Goal: Contribute content: Add original content to the website for others to see

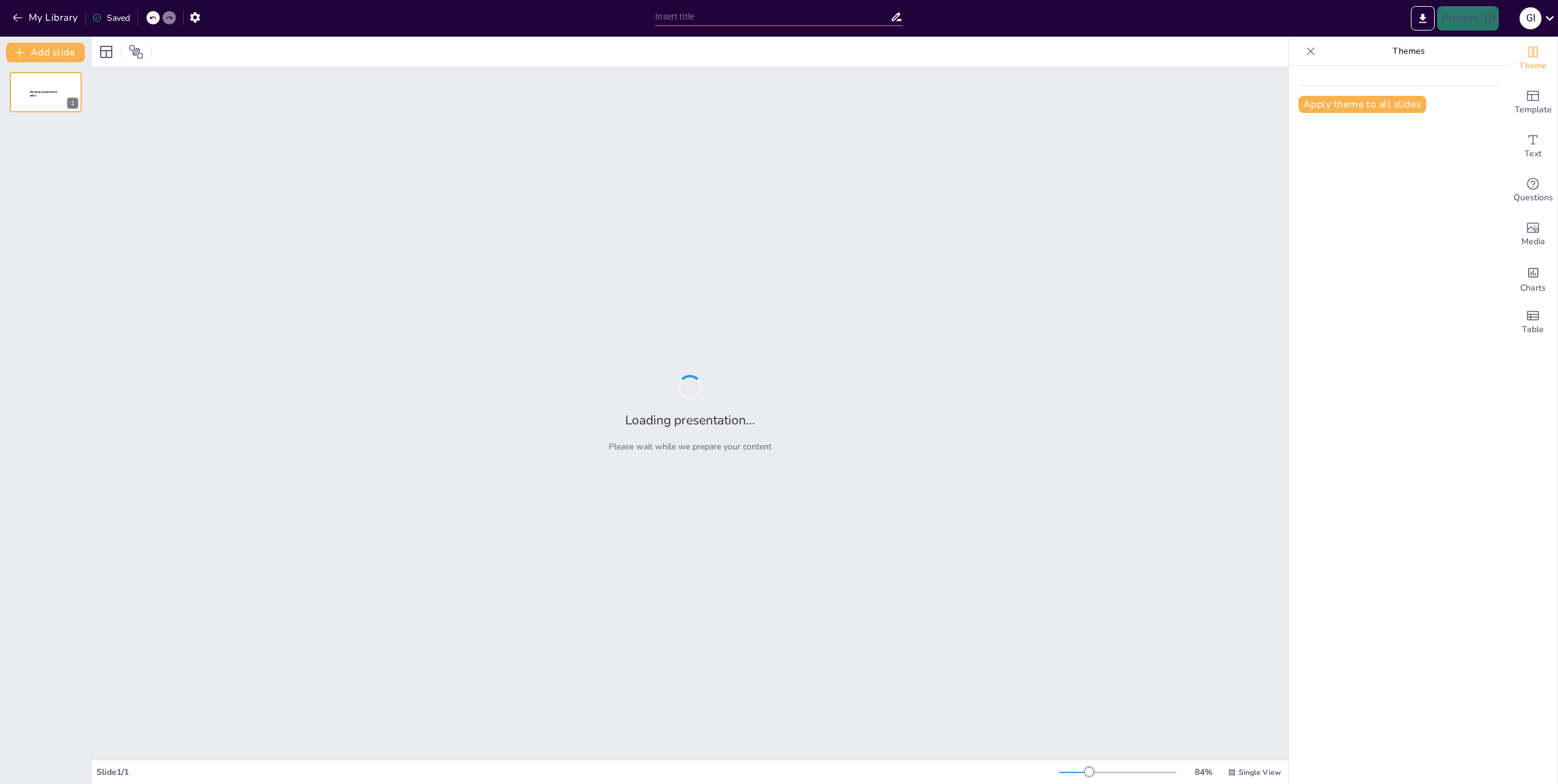
type input "Digitalizzazione della Riassicurazione: Scopri RiassPro, la Soluzione SaaS"
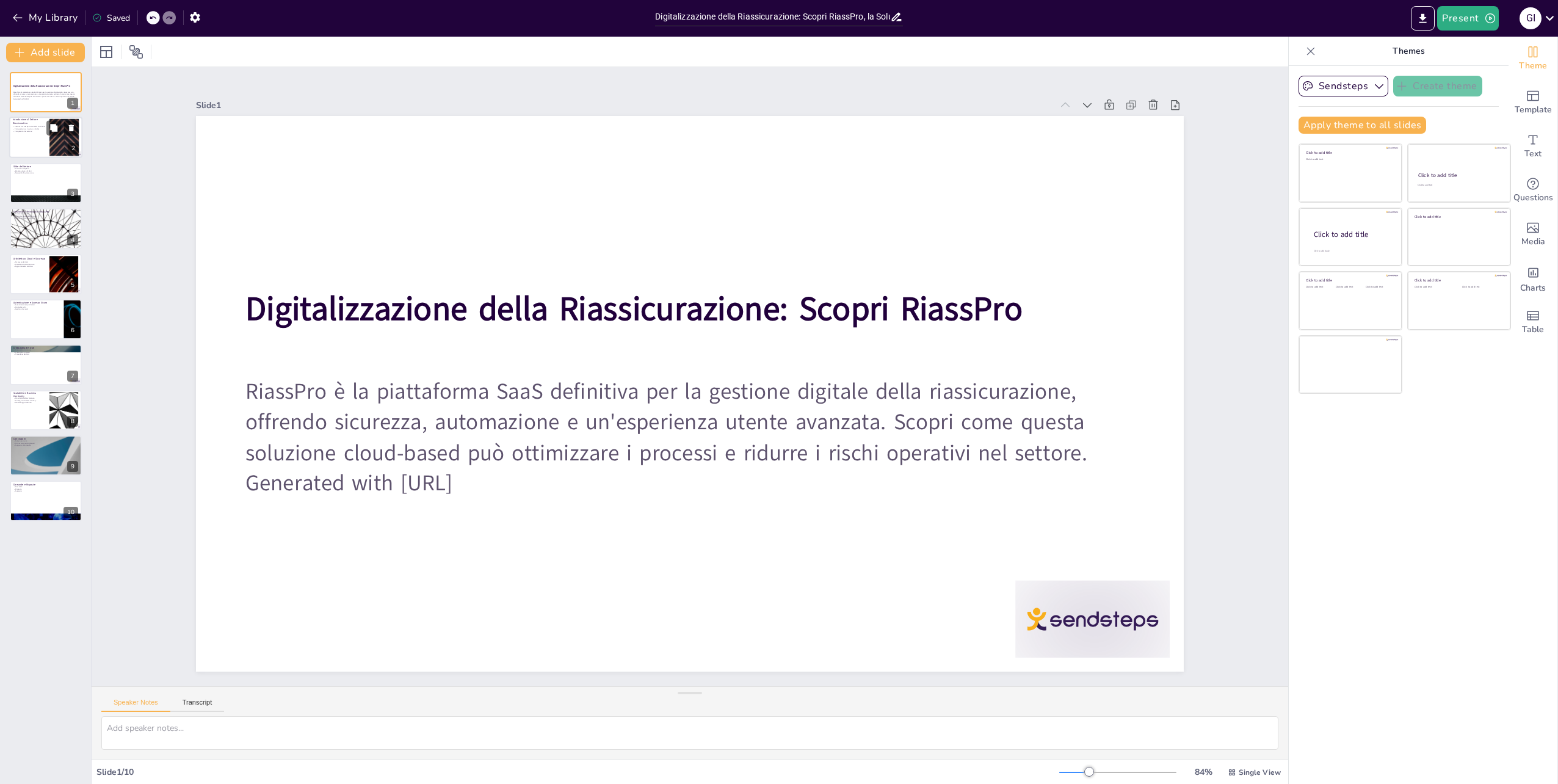
click at [45, 142] on div at bounding box center [45, 137] width 73 height 42
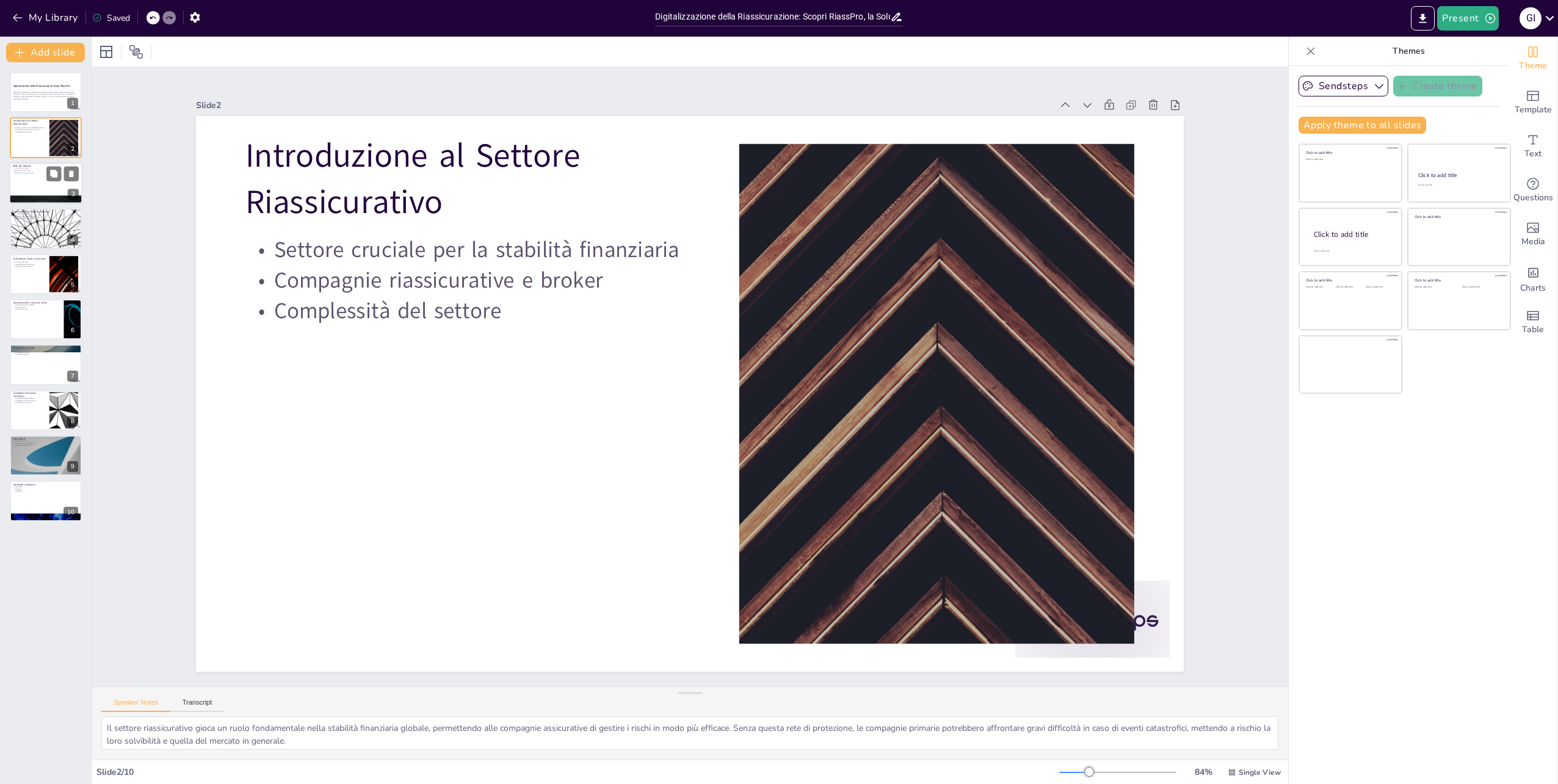
click at [44, 179] on div at bounding box center [45, 183] width 73 height 42
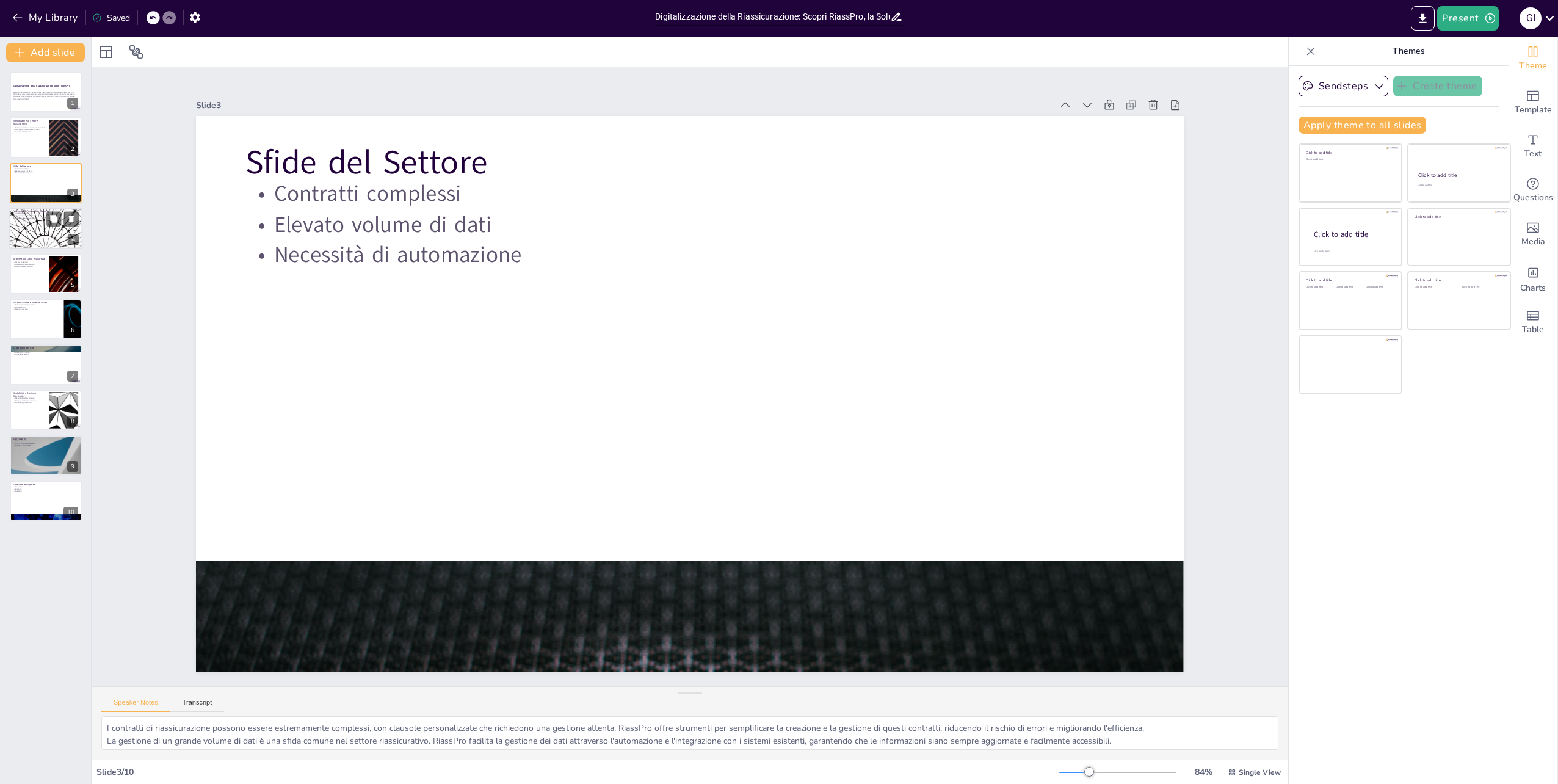
click at [55, 244] on div at bounding box center [45, 228] width 73 height 42
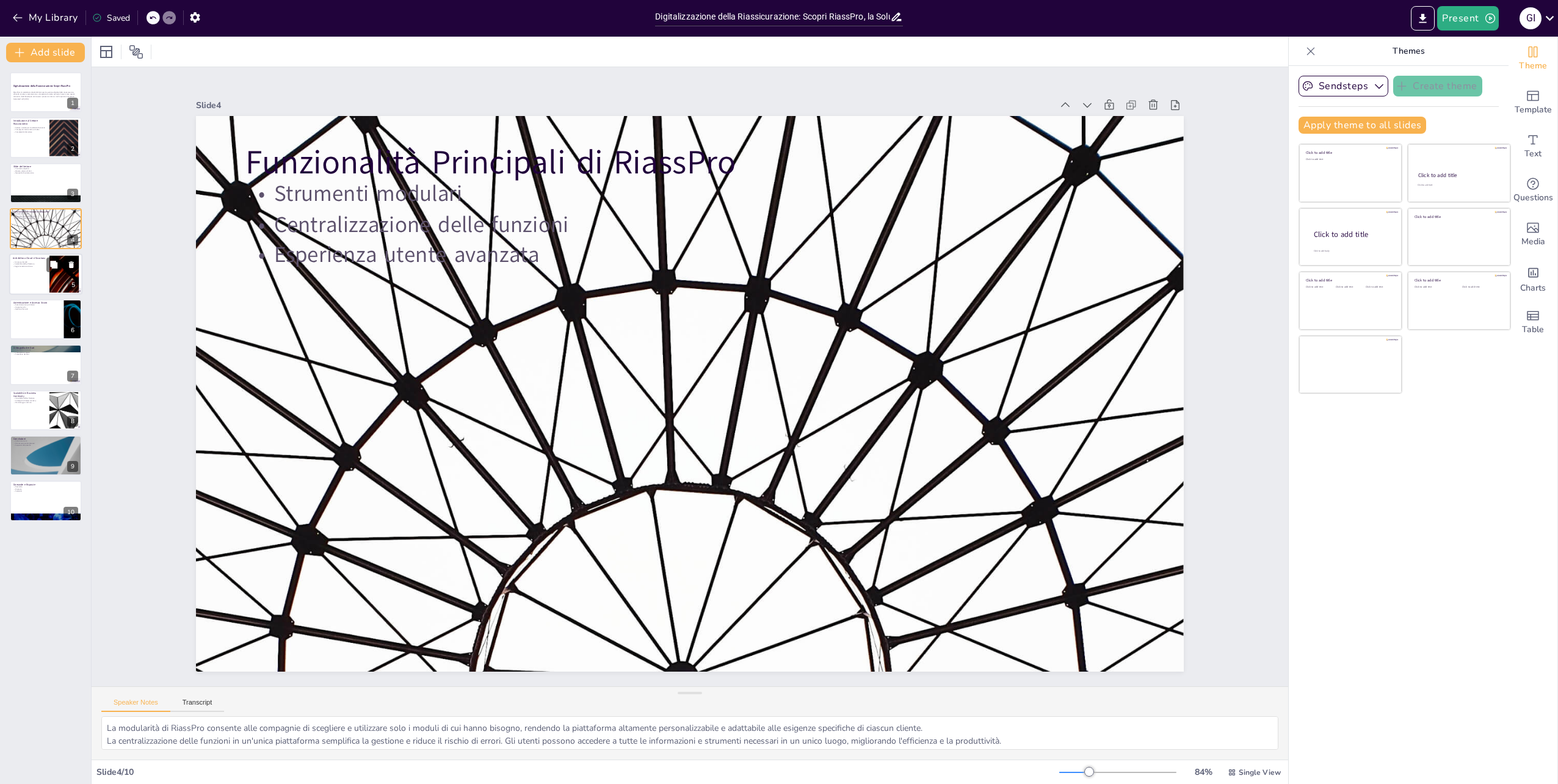
click at [53, 283] on div at bounding box center [64, 274] width 66 height 37
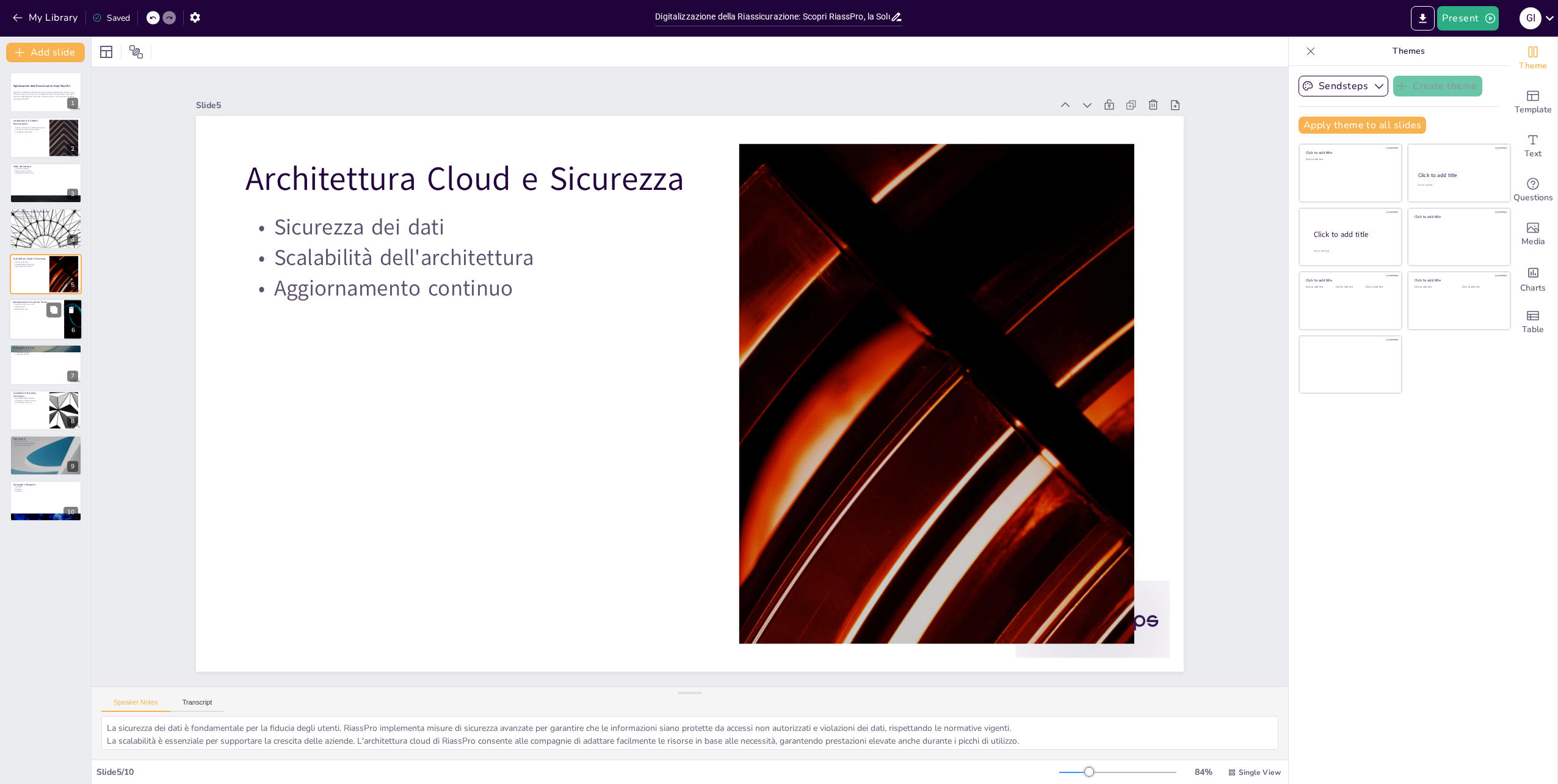
click at [45, 331] on div at bounding box center [45, 319] width 73 height 42
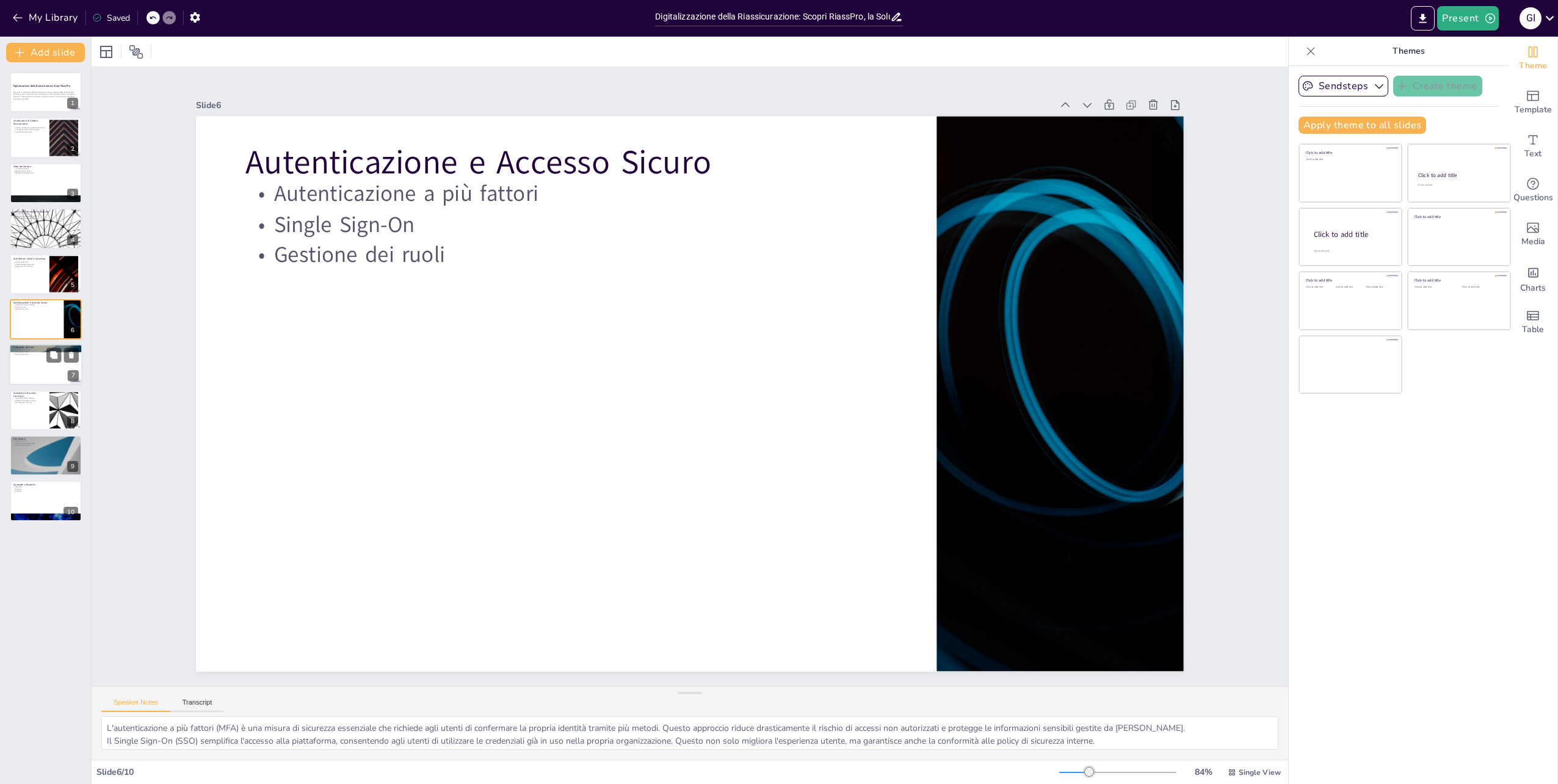
click at [39, 376] on div at bounding box center [45, 365] width 73 height 42
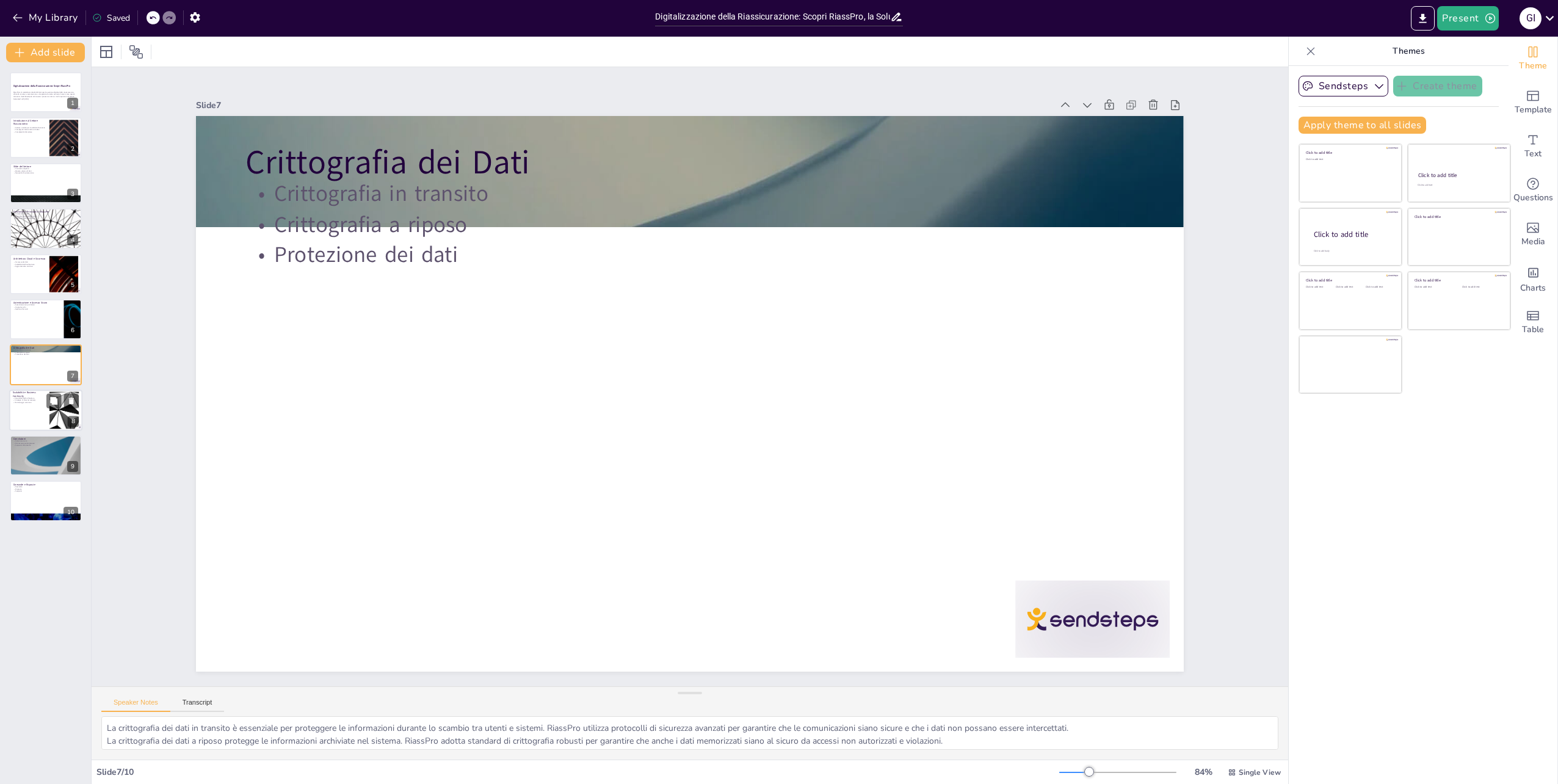
click at [20, 405] on div at bounding box center [45, 410] width 73 height 42
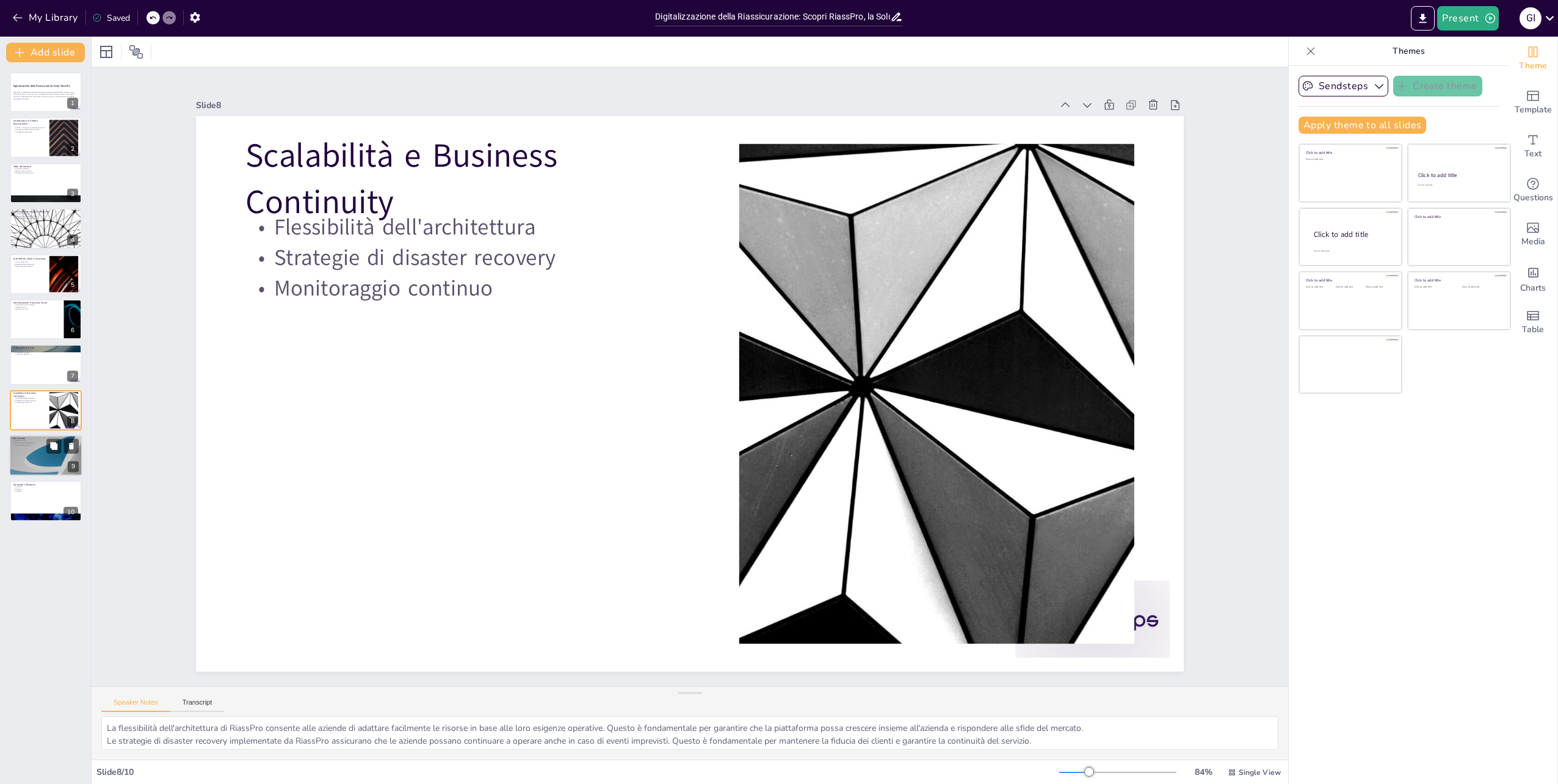
click at [32, 455] on div at bounding box center [45, 455] width 73 height 42
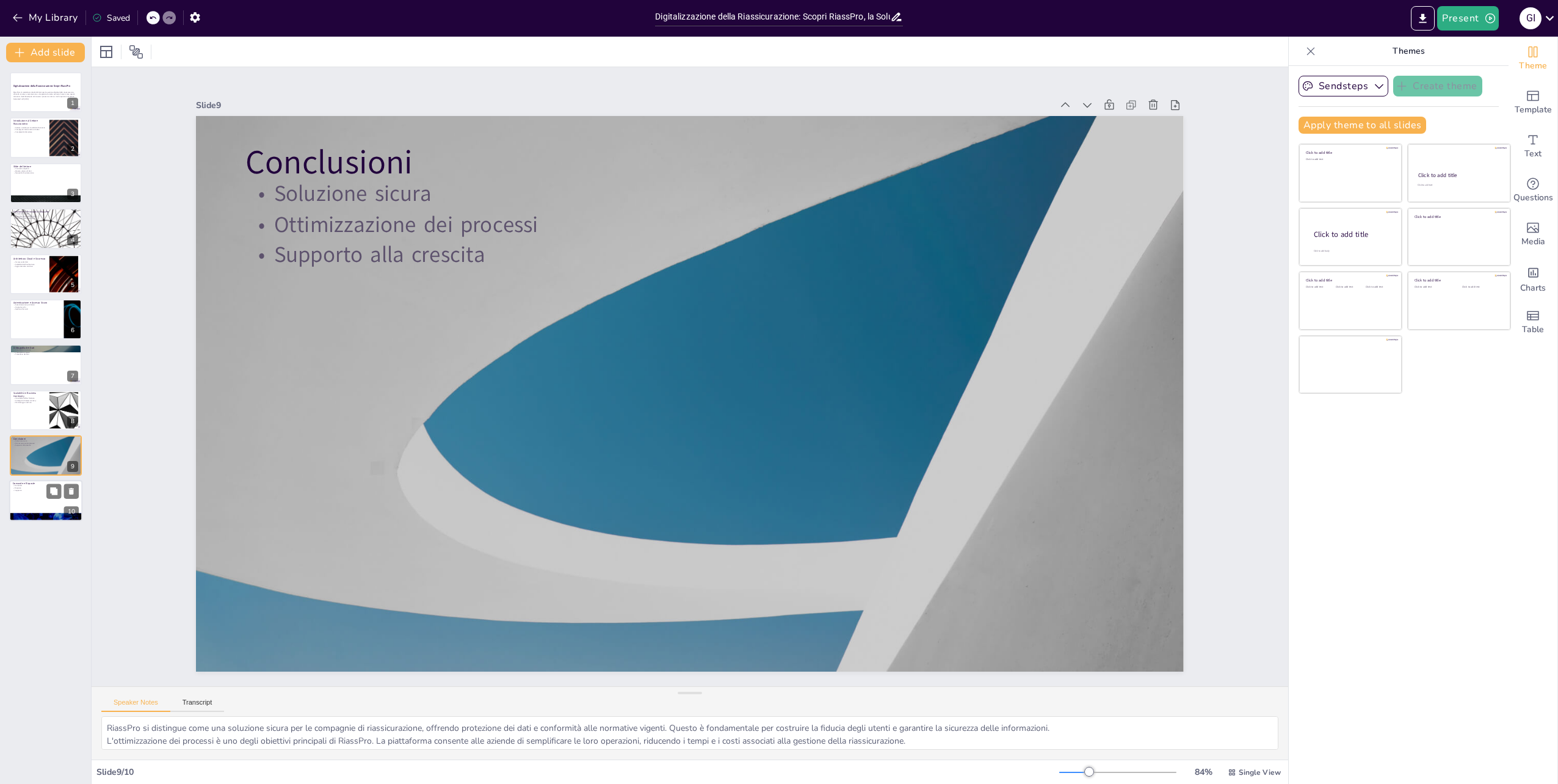
click at [35, 517] on div at bounding box center [45, 518] width 73 height 42
type textarea "Le domande sono fondamentali per chiarire eventuali dubbi e per capire meglio c…"
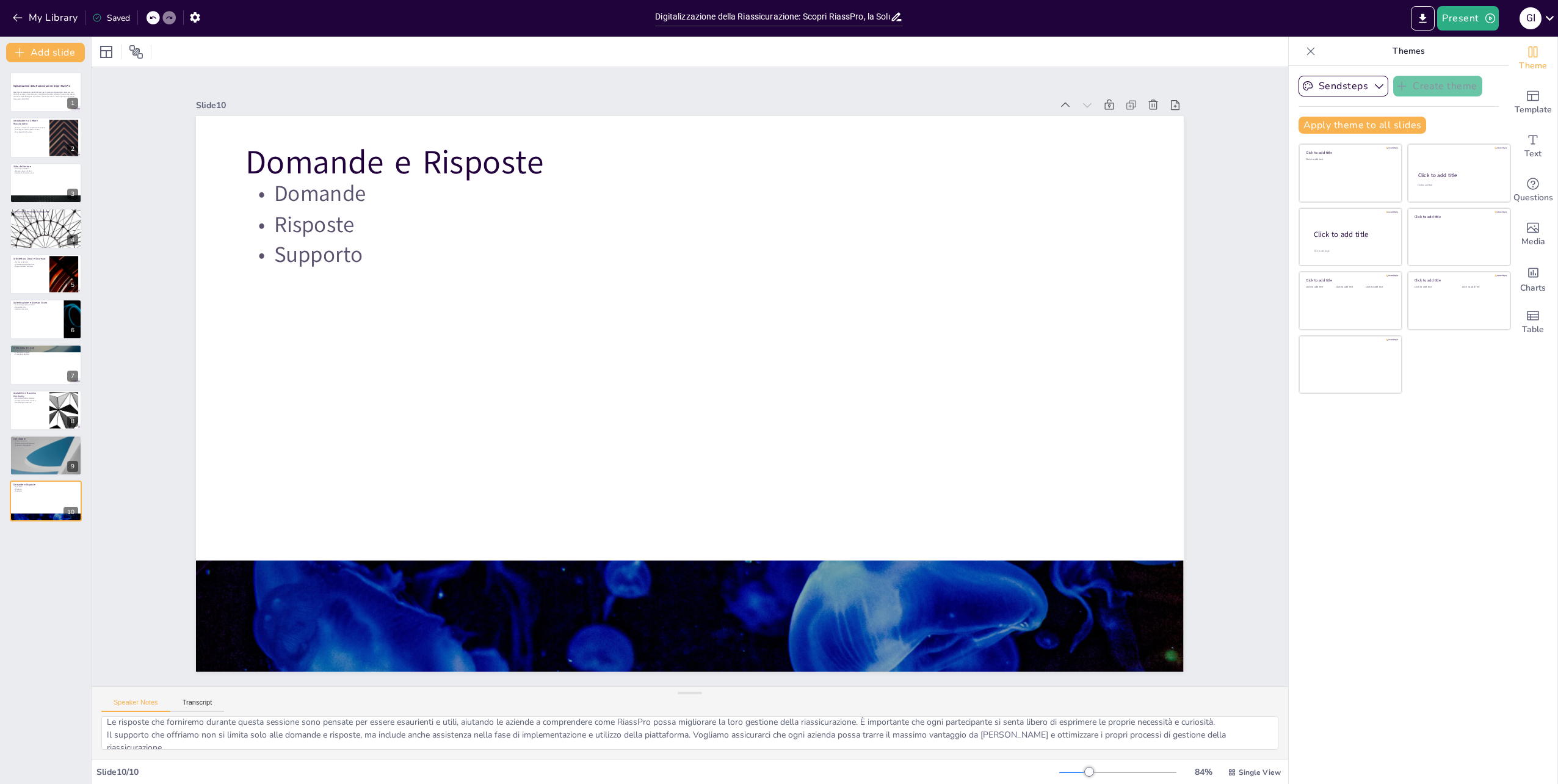
scroll to position [29, 0]
click at [1373, 88] on icon "button" at bounding box center [1379, 85] width 12 height 12
click at [1373, 89] on icon "button" at bounding box center [1379, 85] width 12 height 12
click at [1526, 58] on icon "Change the overall theme" at bounding box center [1533, 52] width 15 height 15
click at [35, 86] on strong "Digitalizzazione della Riassicurazione: Scopri RiassPro" at bounding box center [42, 85] width 58 height 3
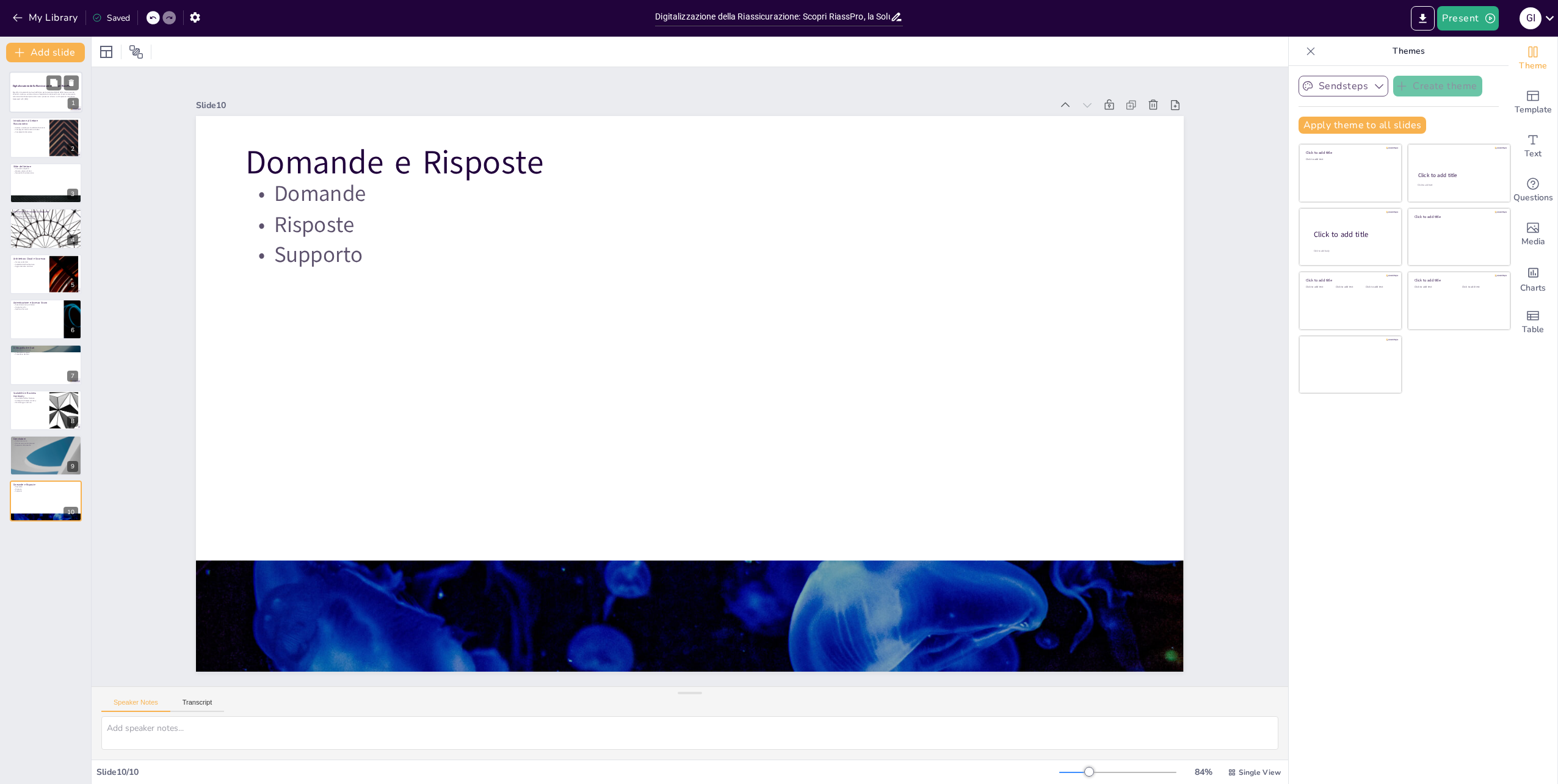
scroll to position [0, 0]
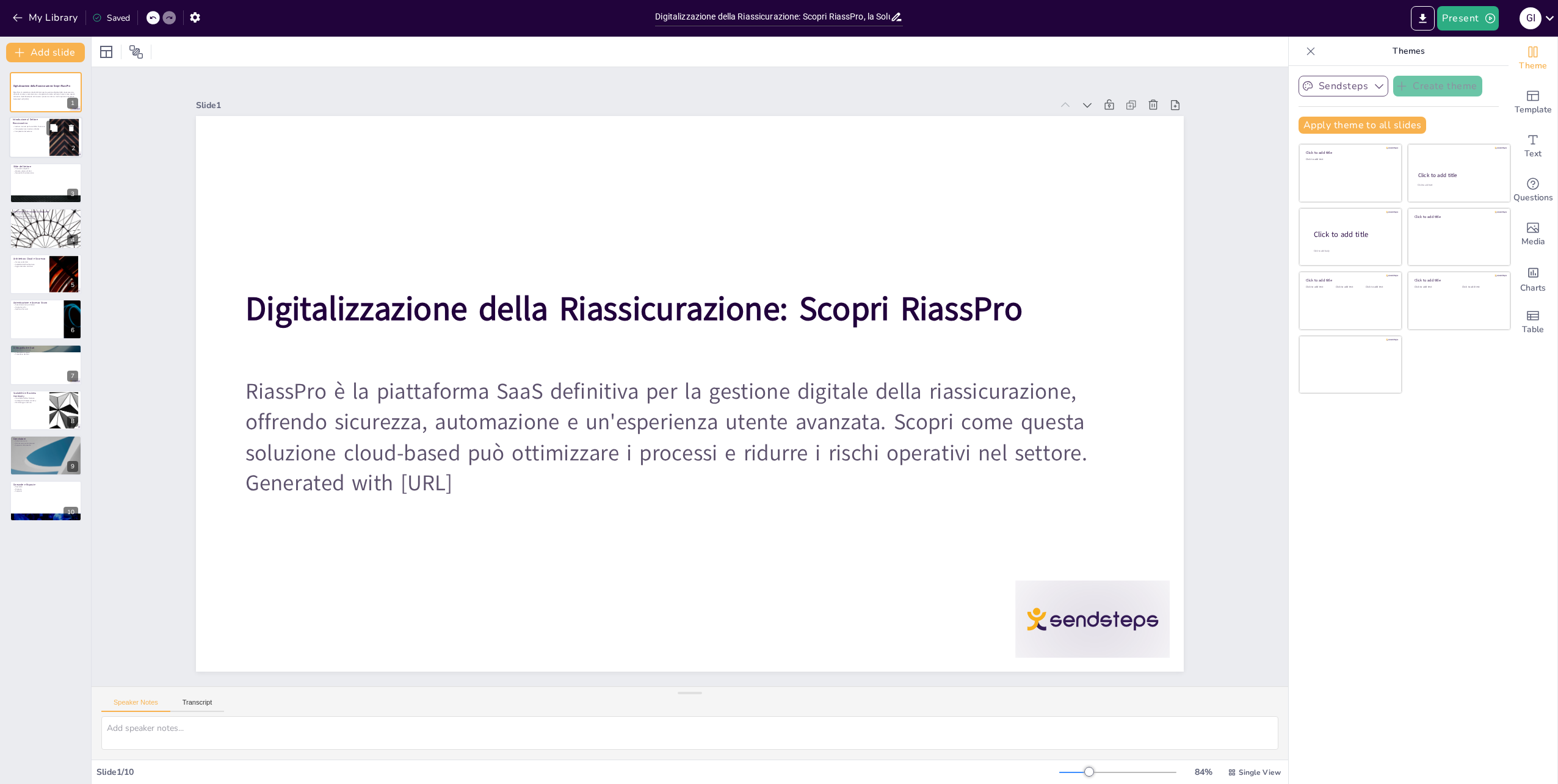
click at [19, 131] on p "Complessità del settore" at bounding box center [30, 132] width 33 height 3
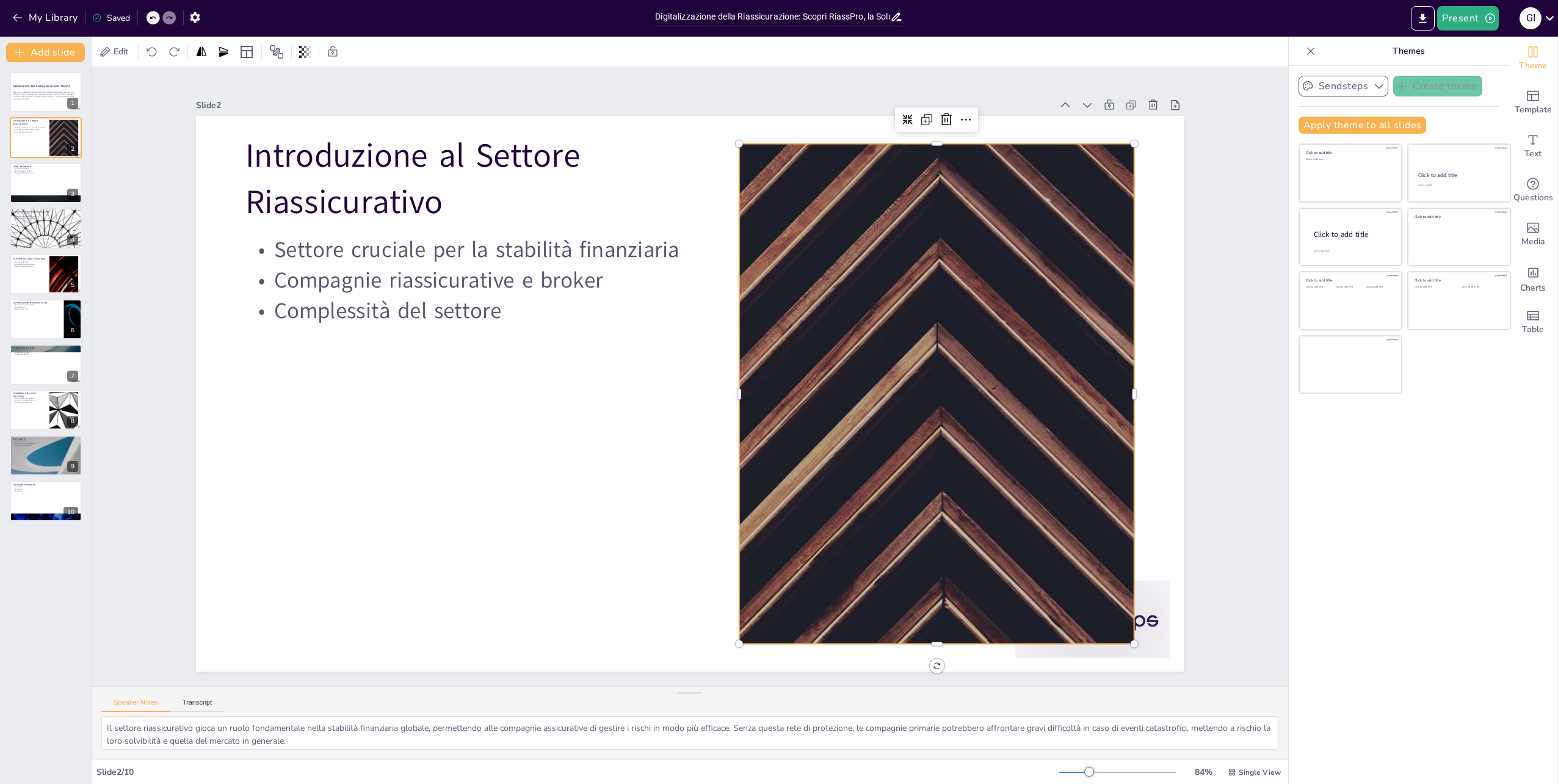
click at [1031, 280] on div at bounding box center [908, 493] width 1015 height 818
click at [72, 289] on div "5" at bounding box center [73, 285] width 11 height 11
type textarea "La sicurezza dei dati è fondamentale per la fiducia degli utenti. RiassPro impl…"
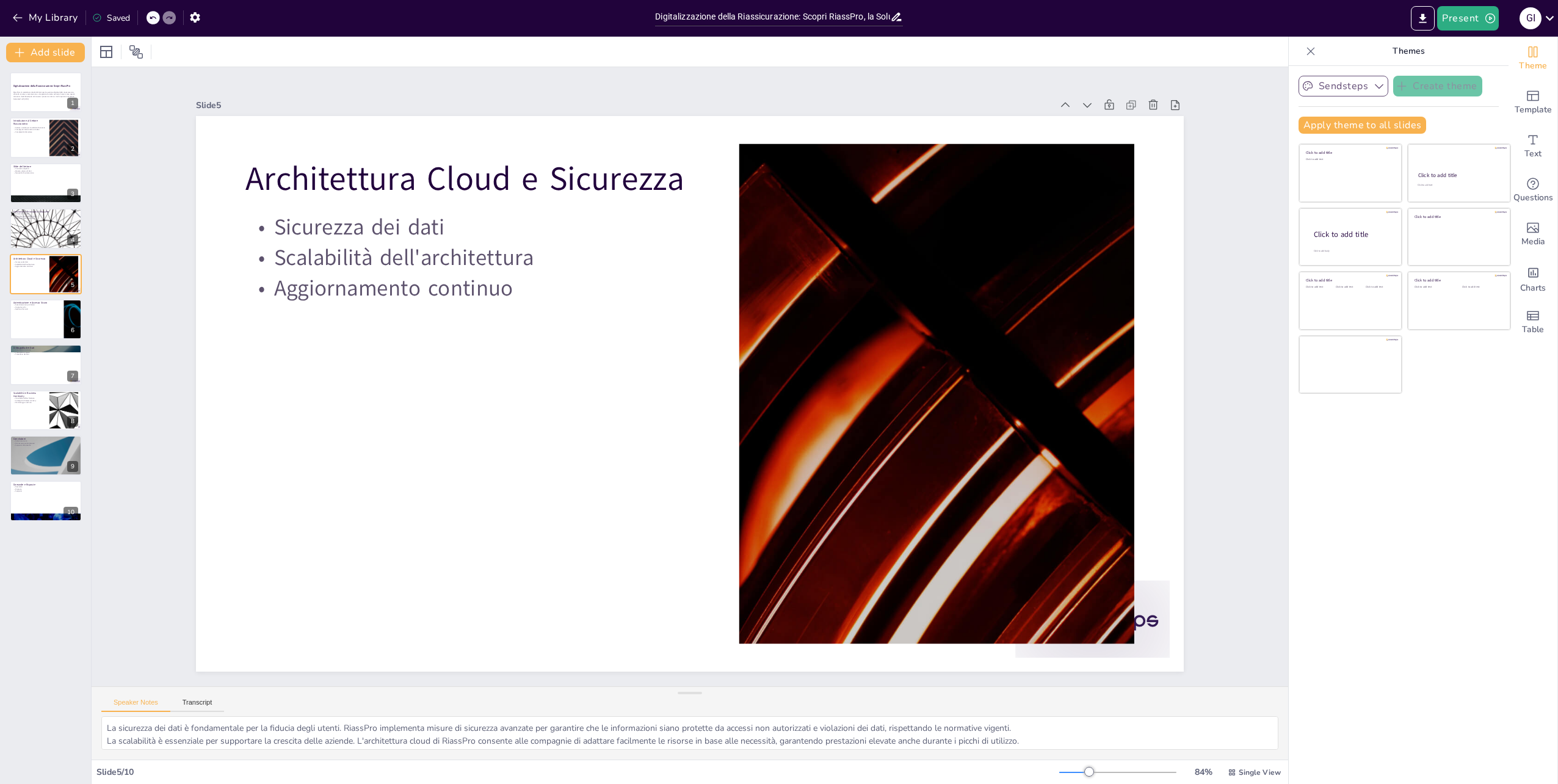
click at [57, 341] on div "Digitalizzazione della Riassicurazione: Scopri RiassPro RiassPro è la piattafor…" at bounding box center [45, 297] width 91 height 449
click at [190, 705] on button "Transcript" at bounding box center [198, 705] width 55 height 13
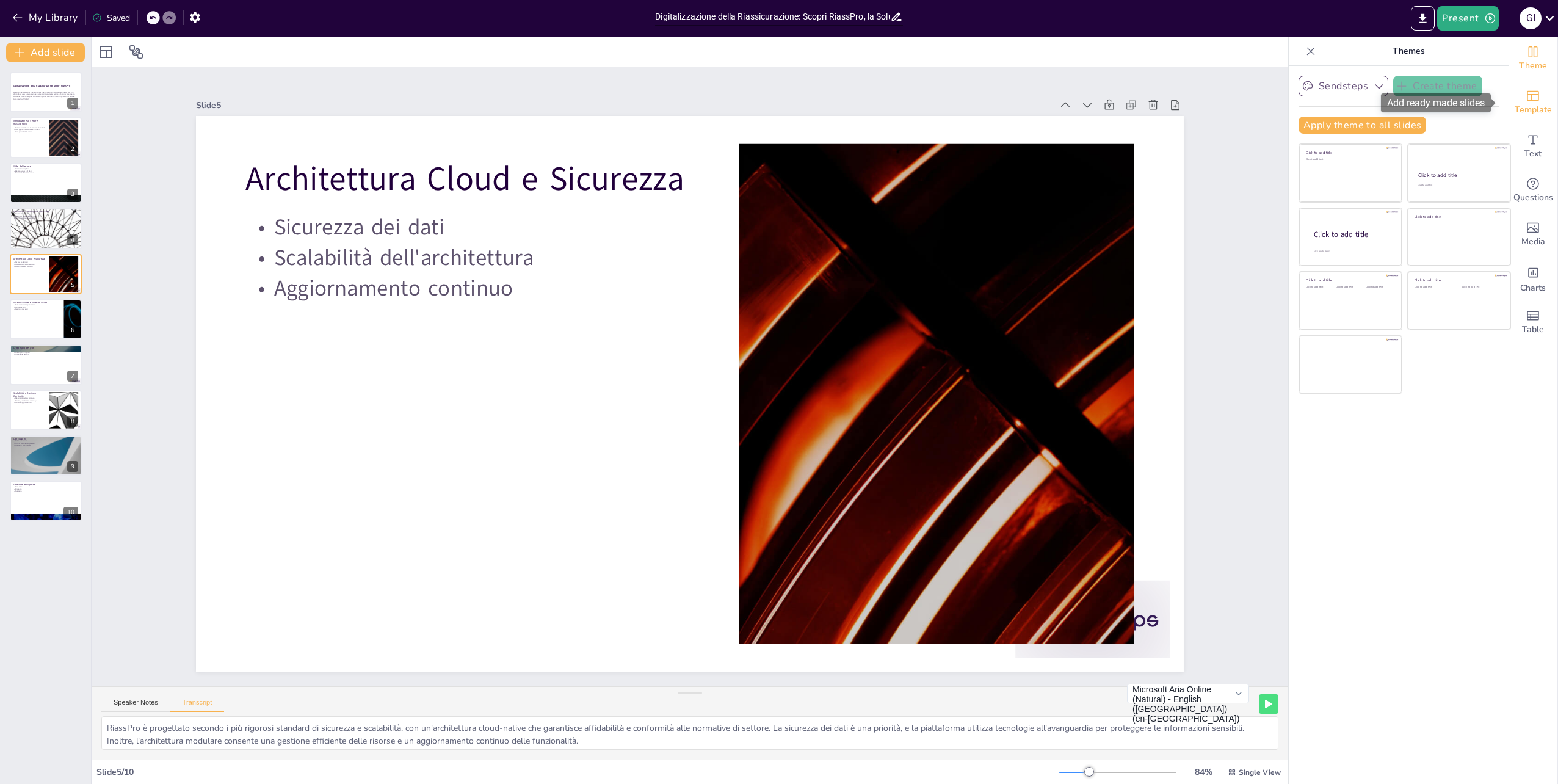
click at [1529, 101] on icon "Add ready made slides" at bounding box center [1533, 96] width 15 height 15
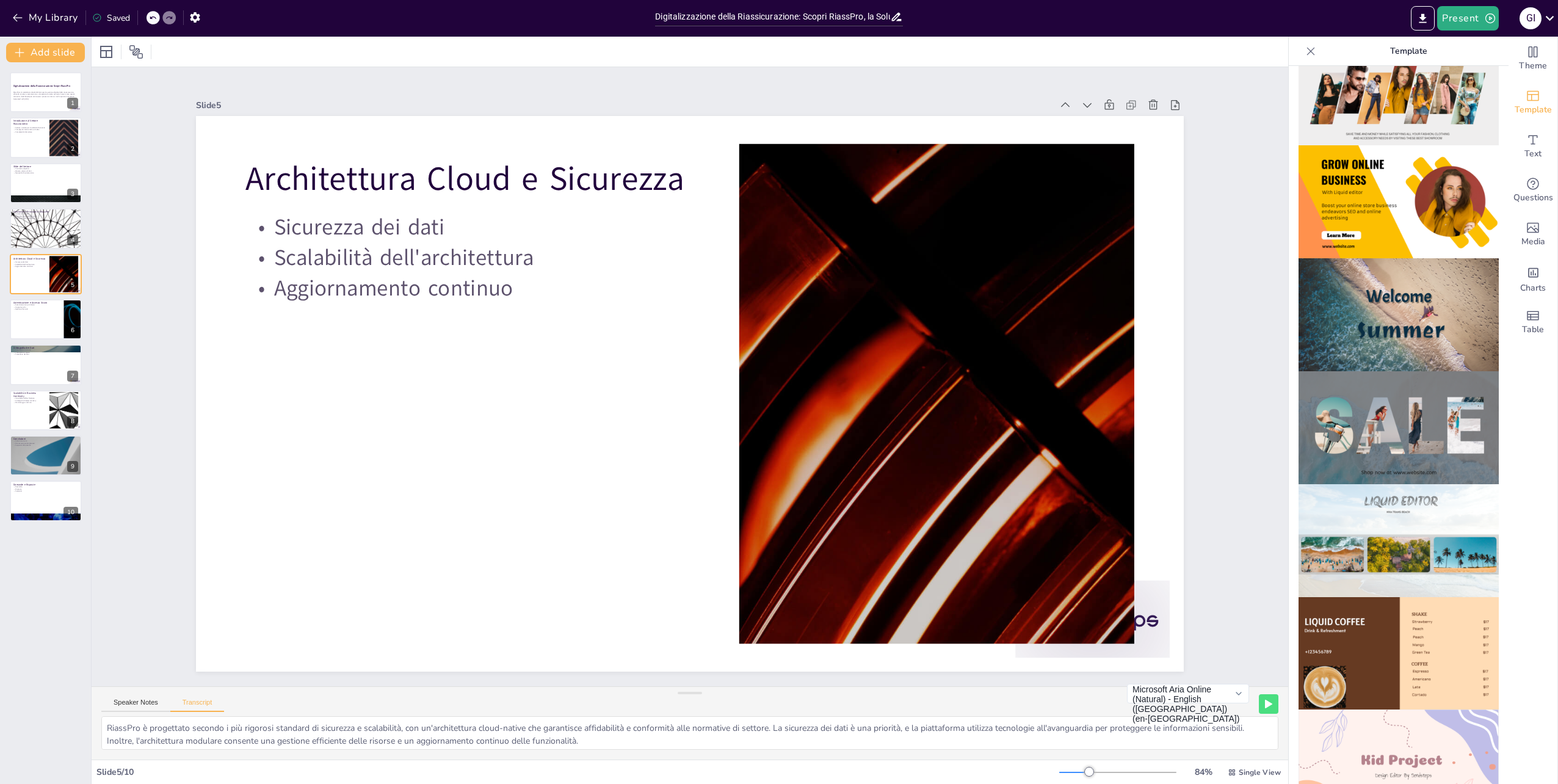
scroll to position [832, 0]
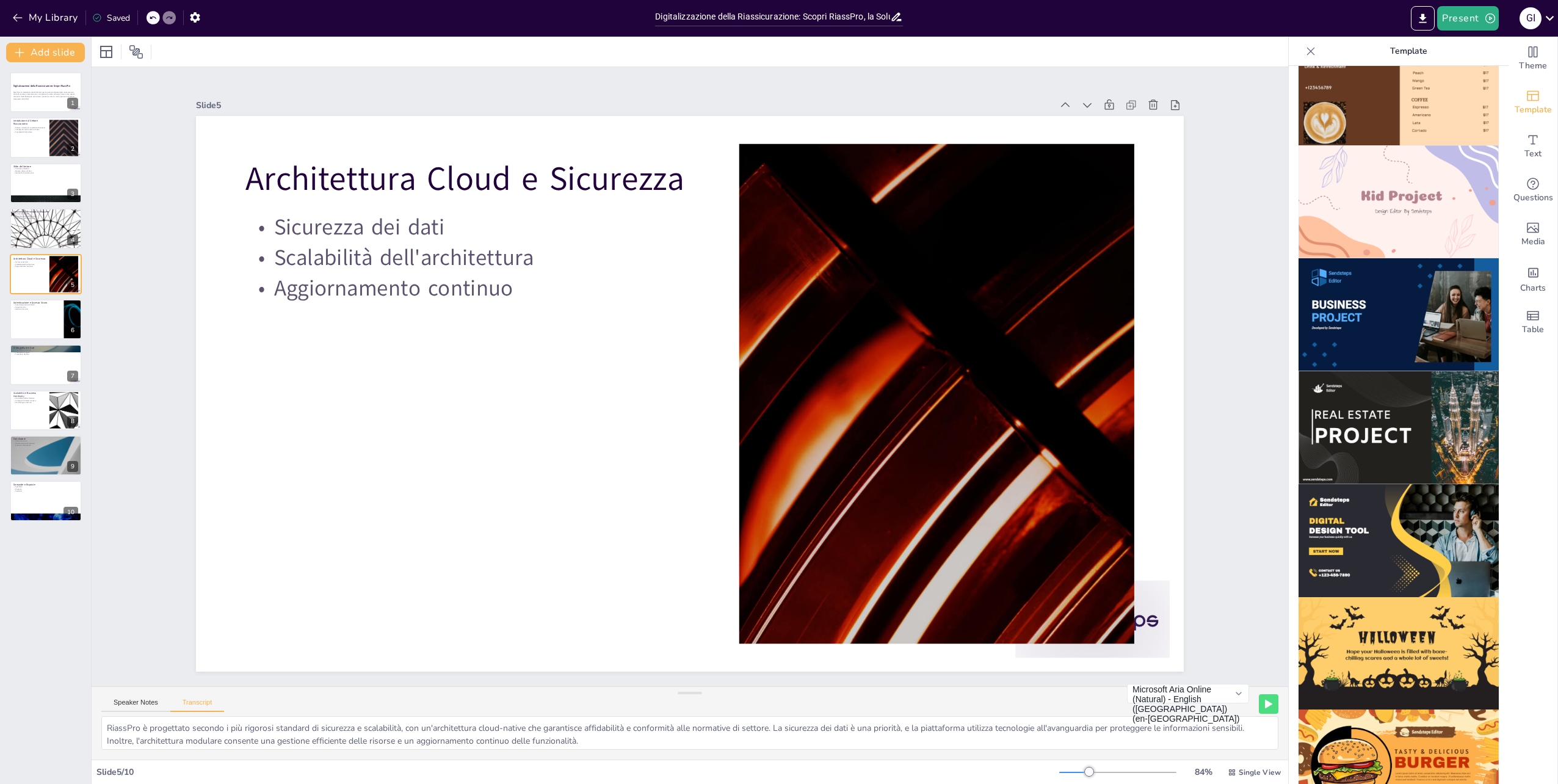
click at [1344, 281] on img at bounding box center [1398, 315] width 200 height 113
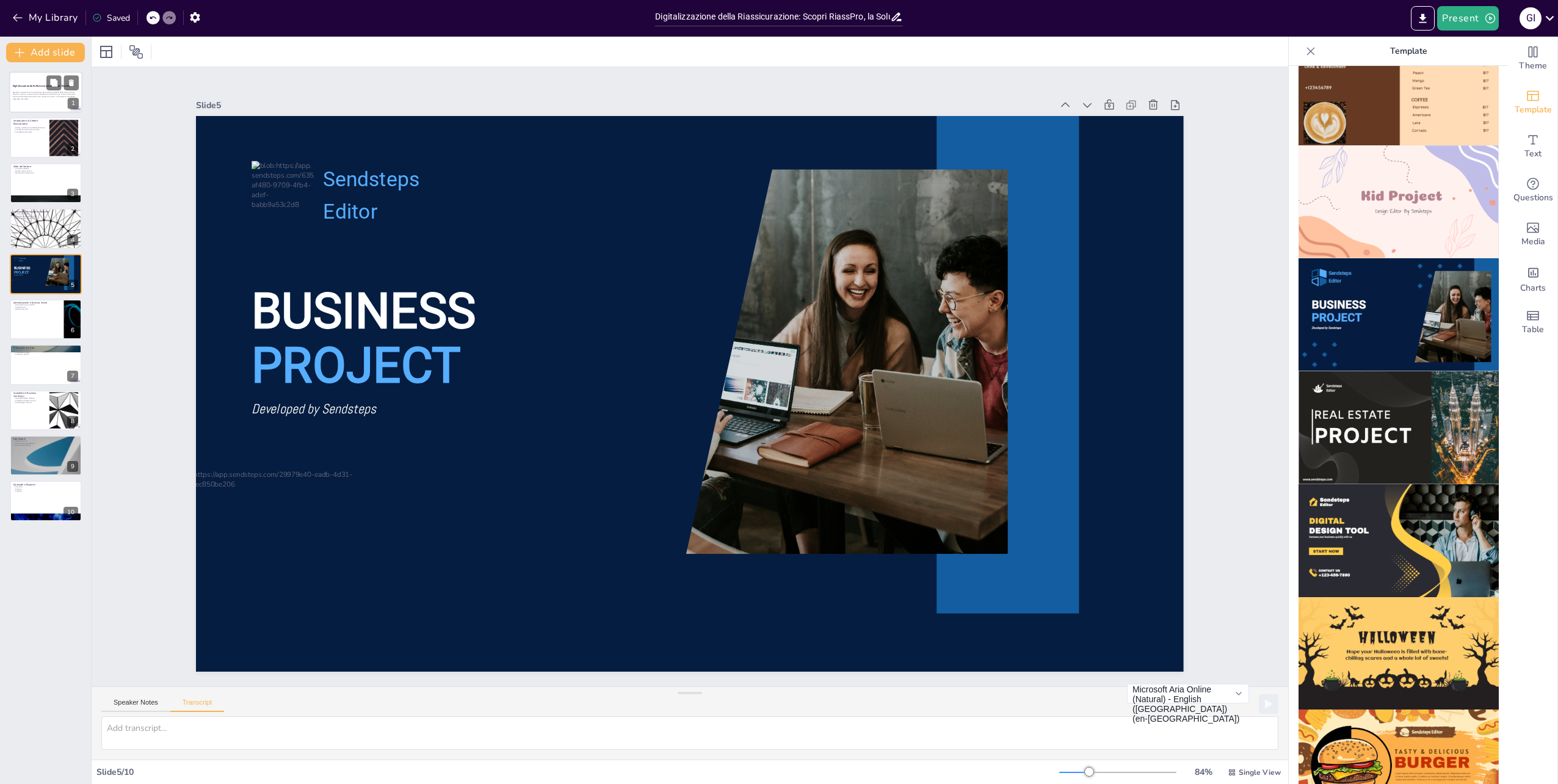
click at [30, 82] on div at bounding box center [45, 92] width 73 height 42
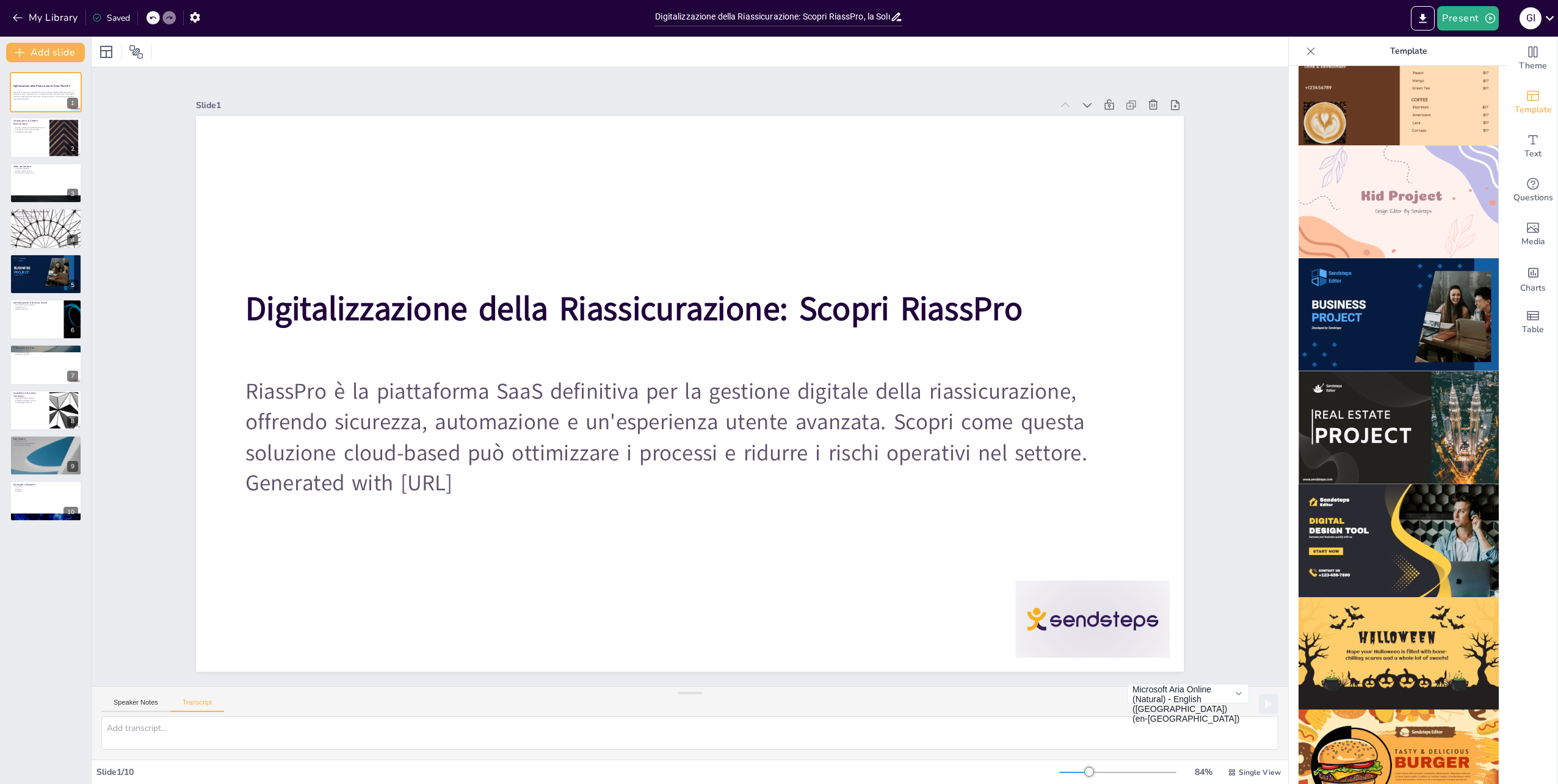
click at [1441, 291] on img at bounding box center [1398, 315] width 200 height 113
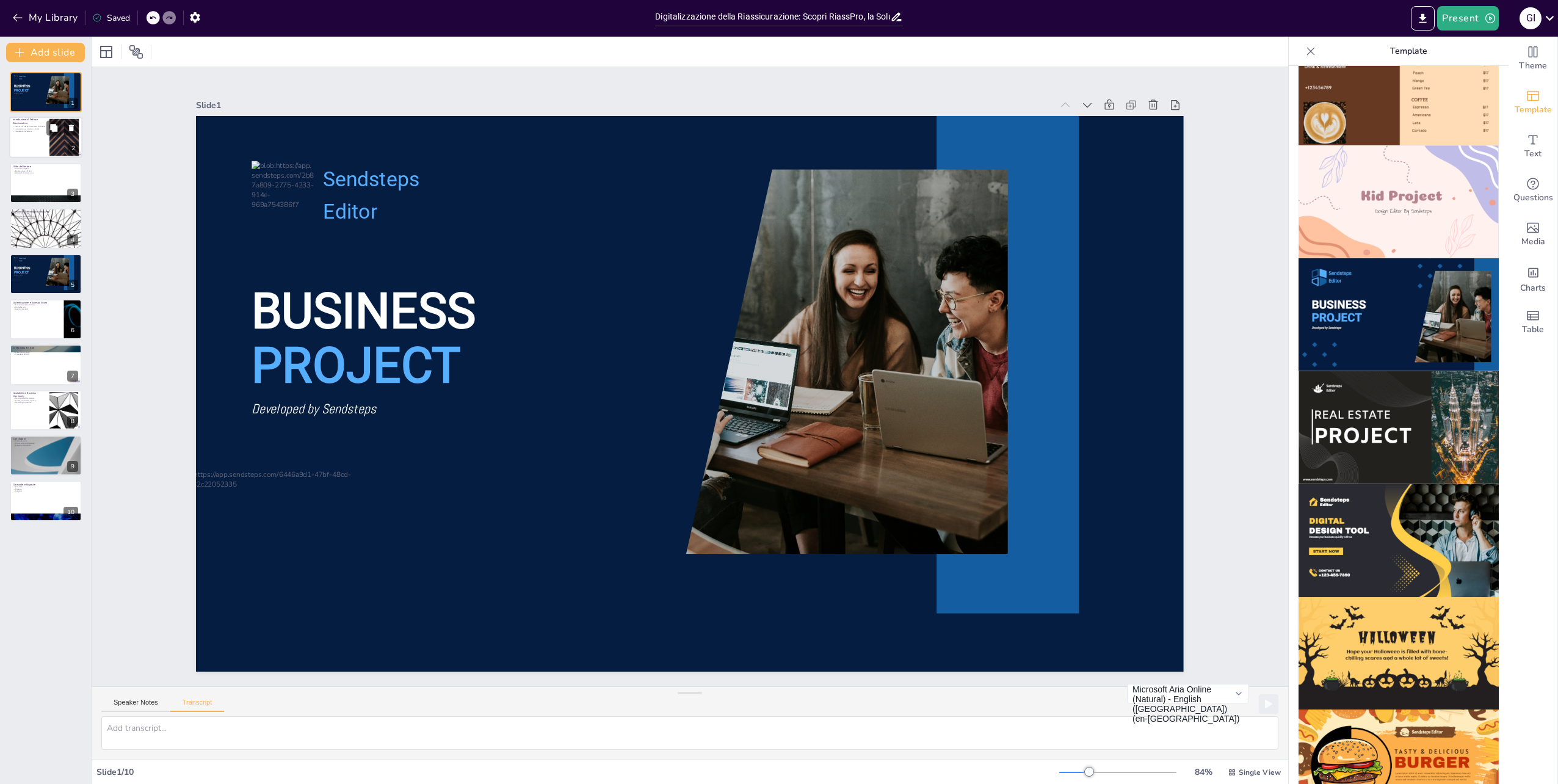
click at [23, 140] on div at bounding box center [45, 137] width 73 height 42
type textarea "Il settore riassicurativo è cruciale per la stabilità finanziaria globale, cons…"
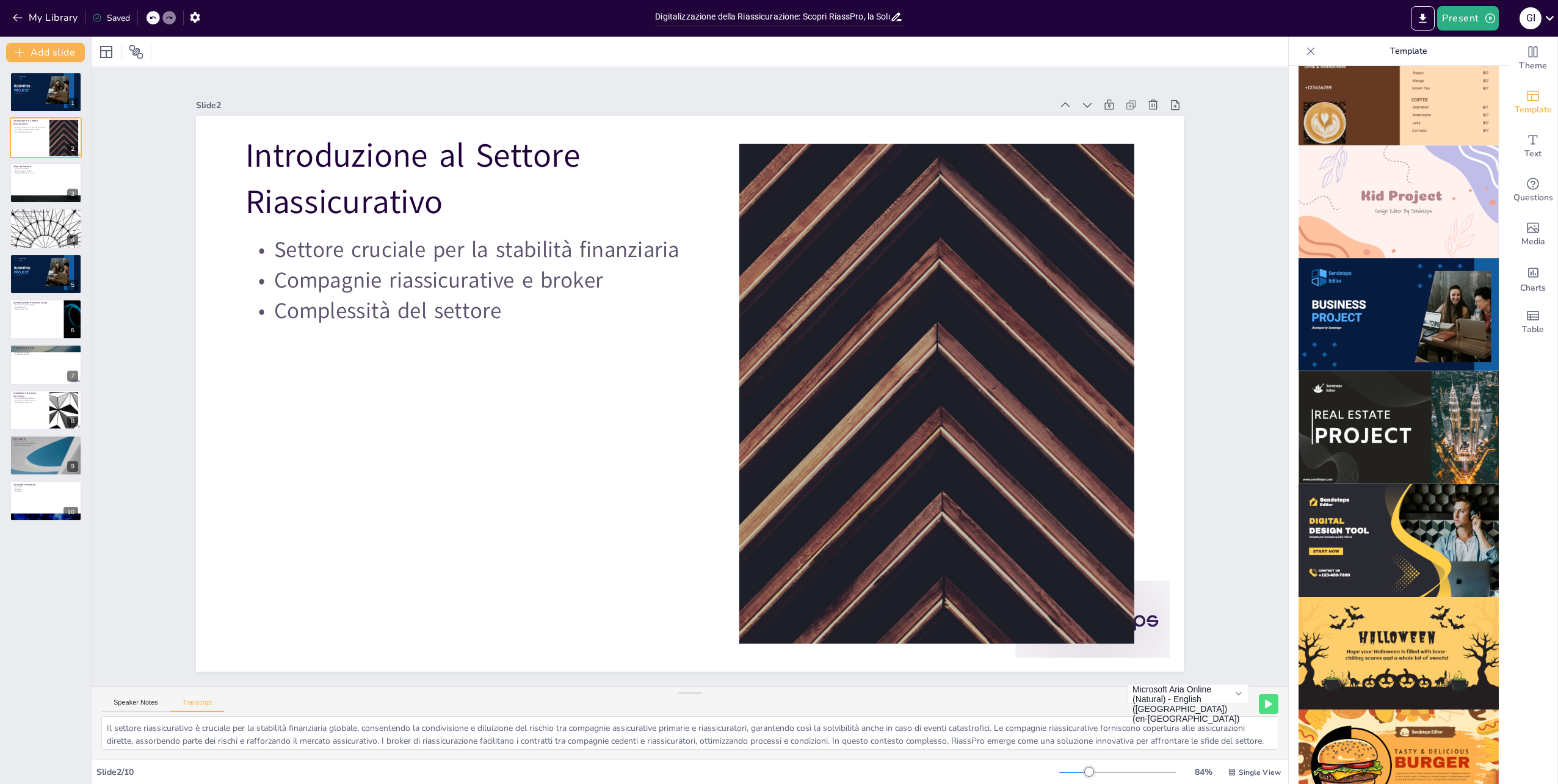
click at [1414, 397] on img at bounding box center [1398, 428] width 200 height 113
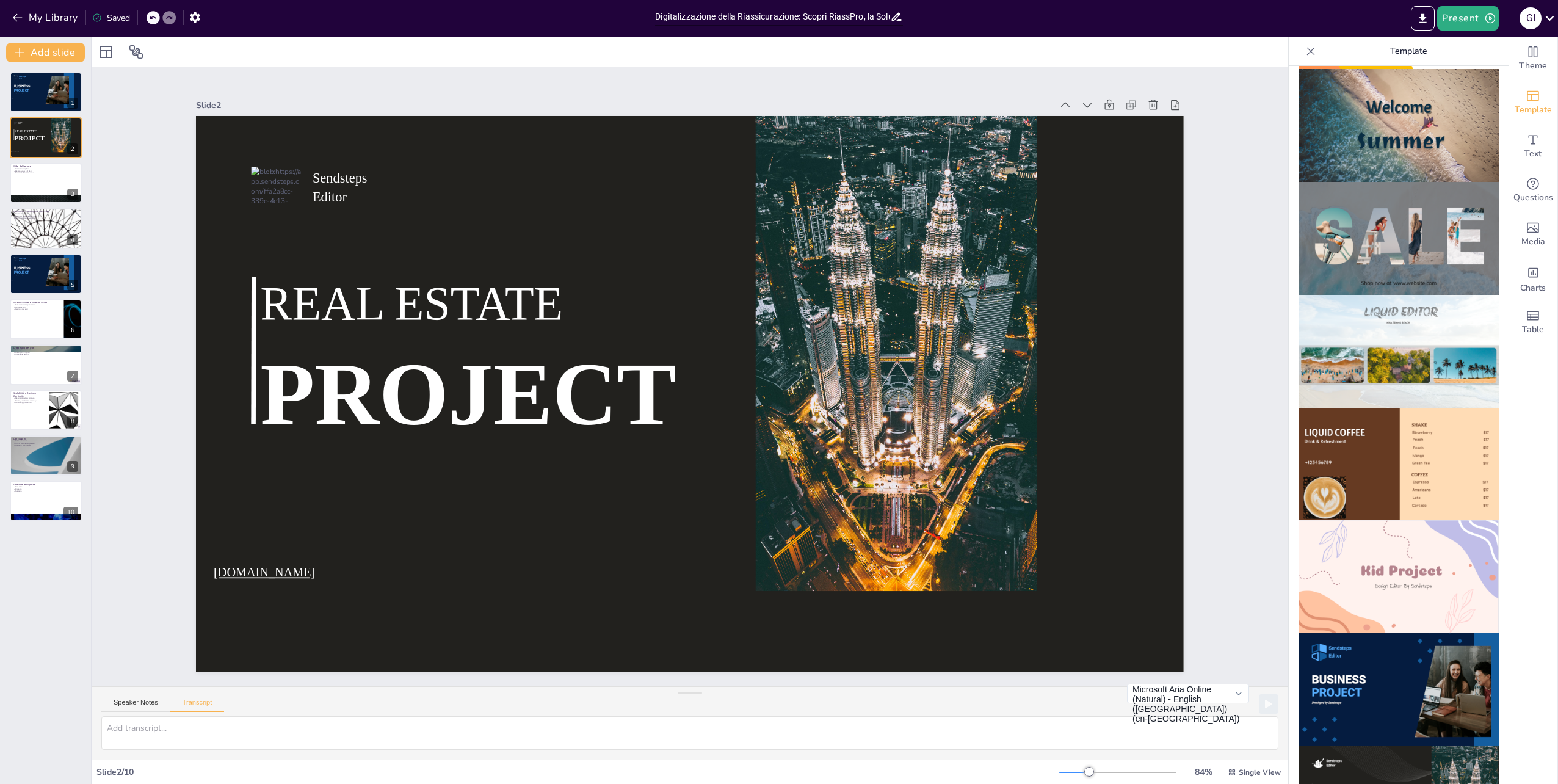
scroll to position [405, 0]
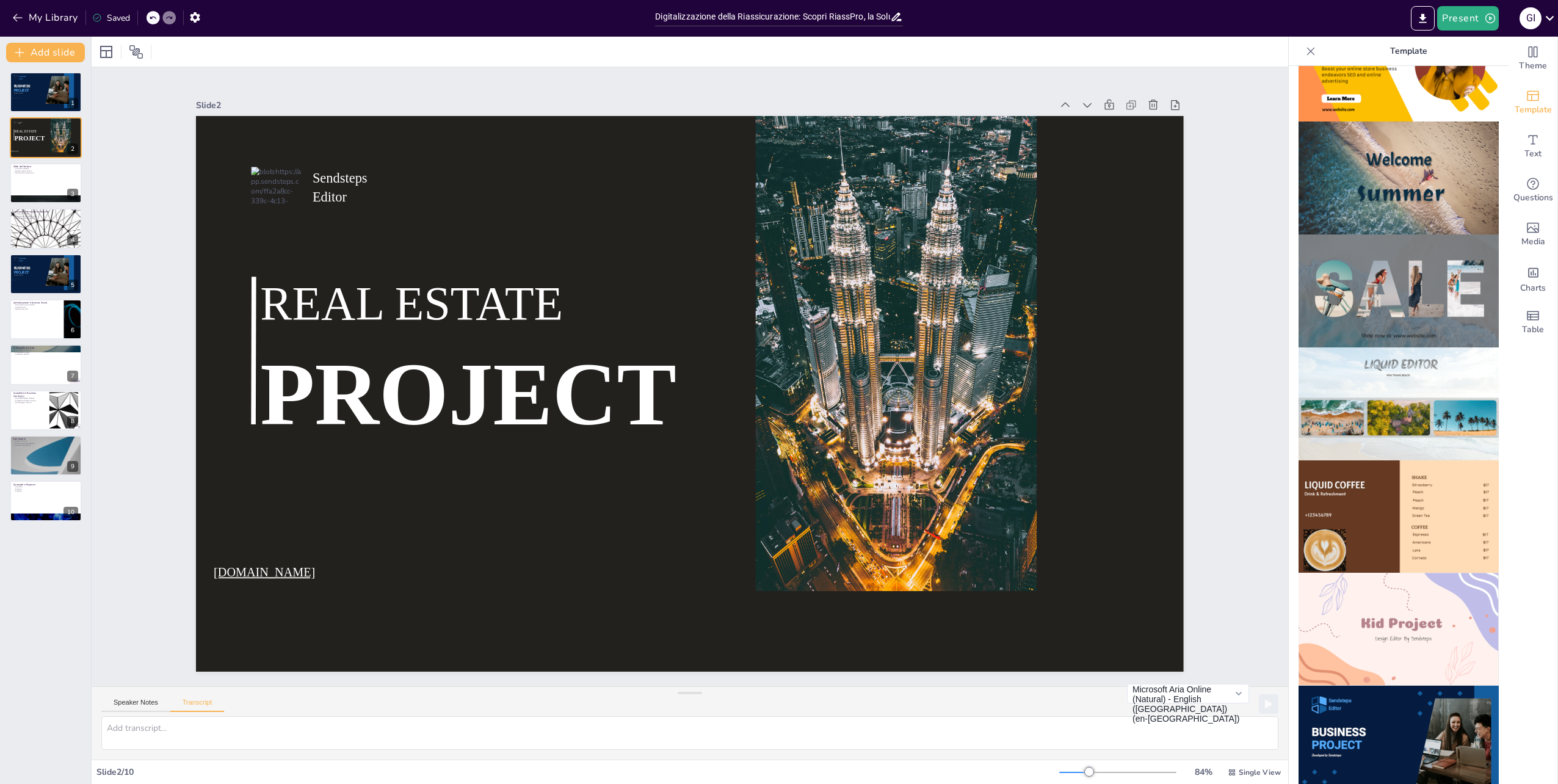
click at [1428, 489] on img at bounding box center [1398, 517] width 200 height 113
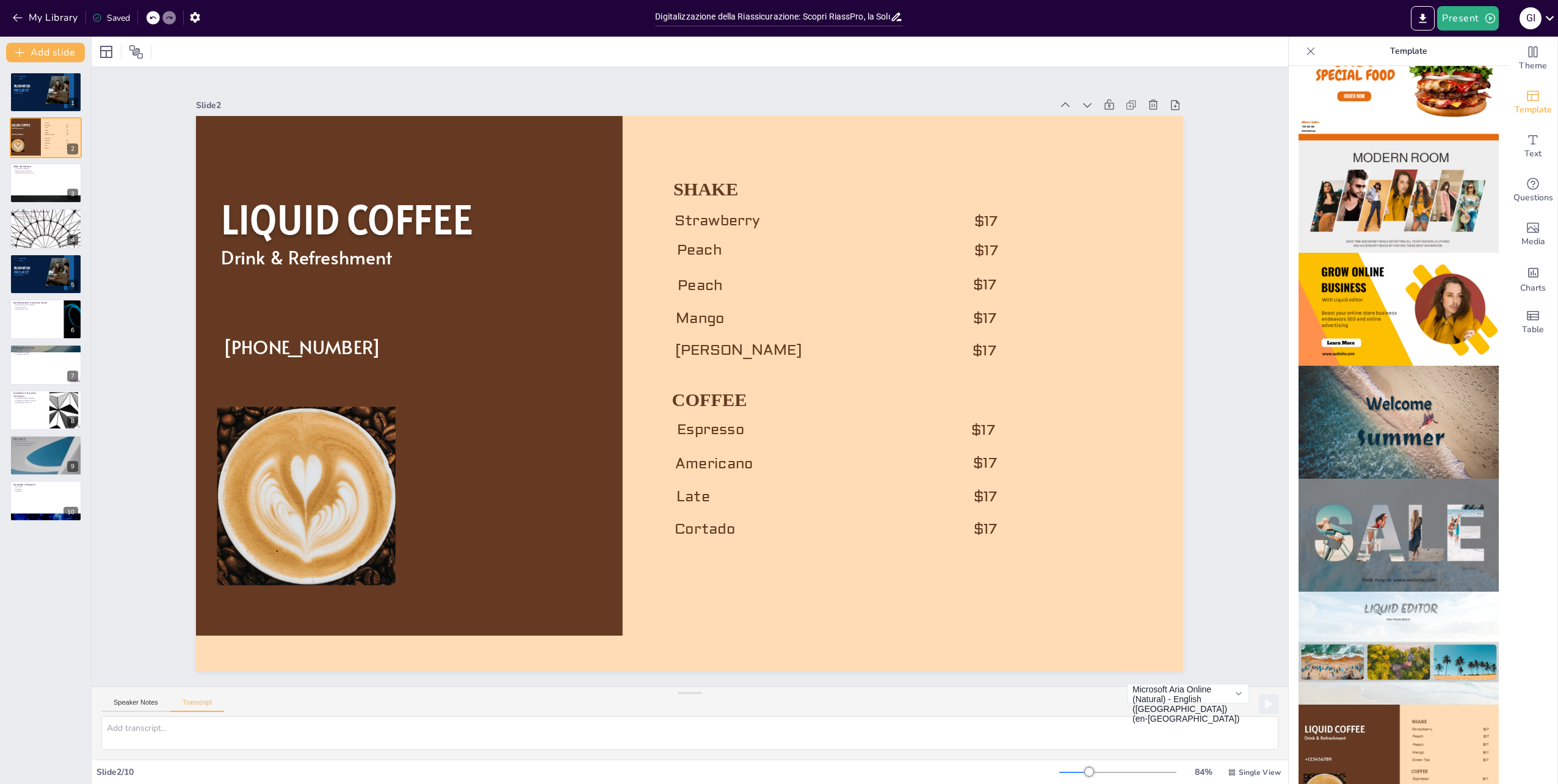
scroll to position [0, 0]
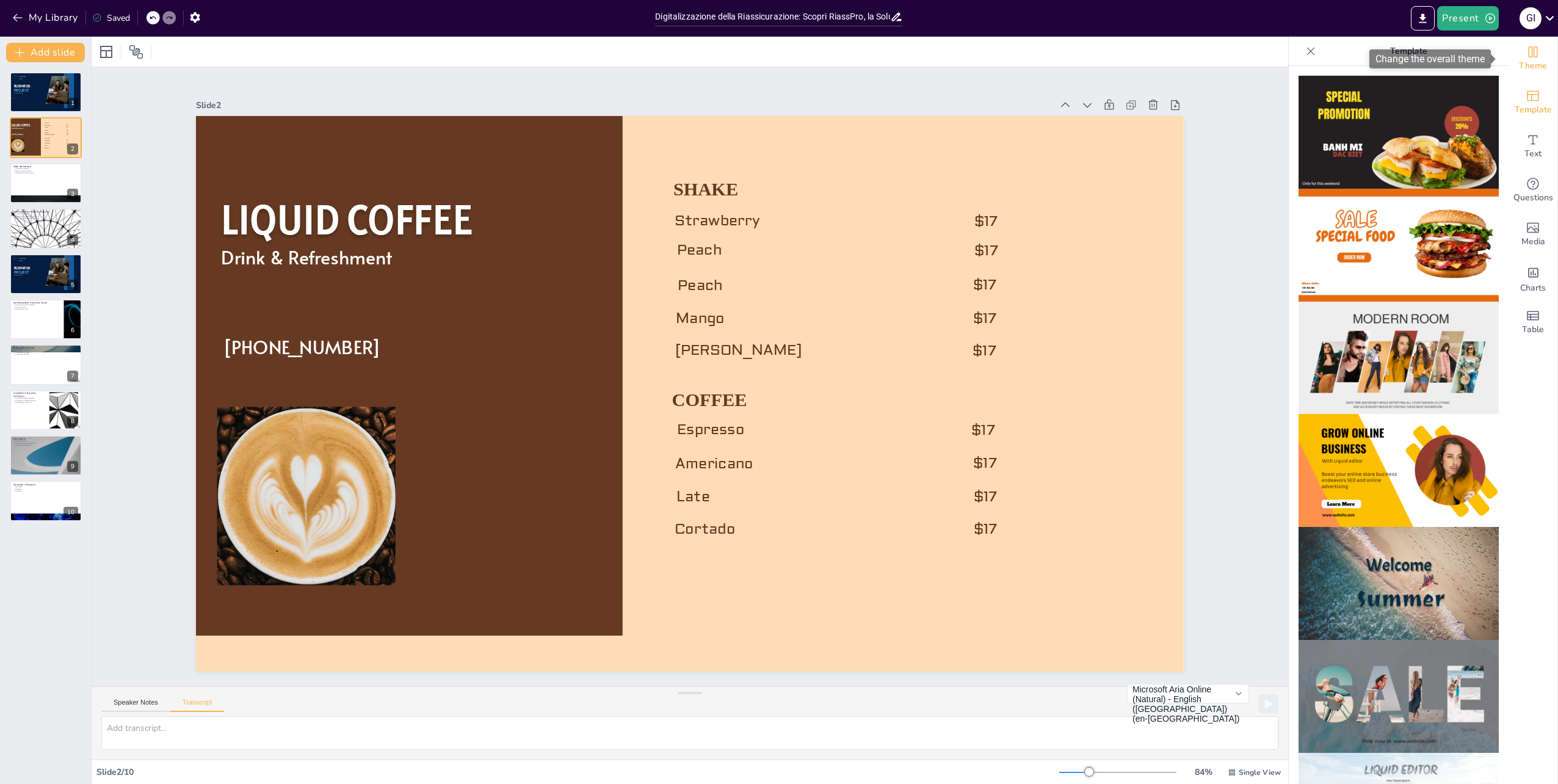
click at [1519, 65] on span "Theme" at bounding box center [1533, 66] width 28 height 13
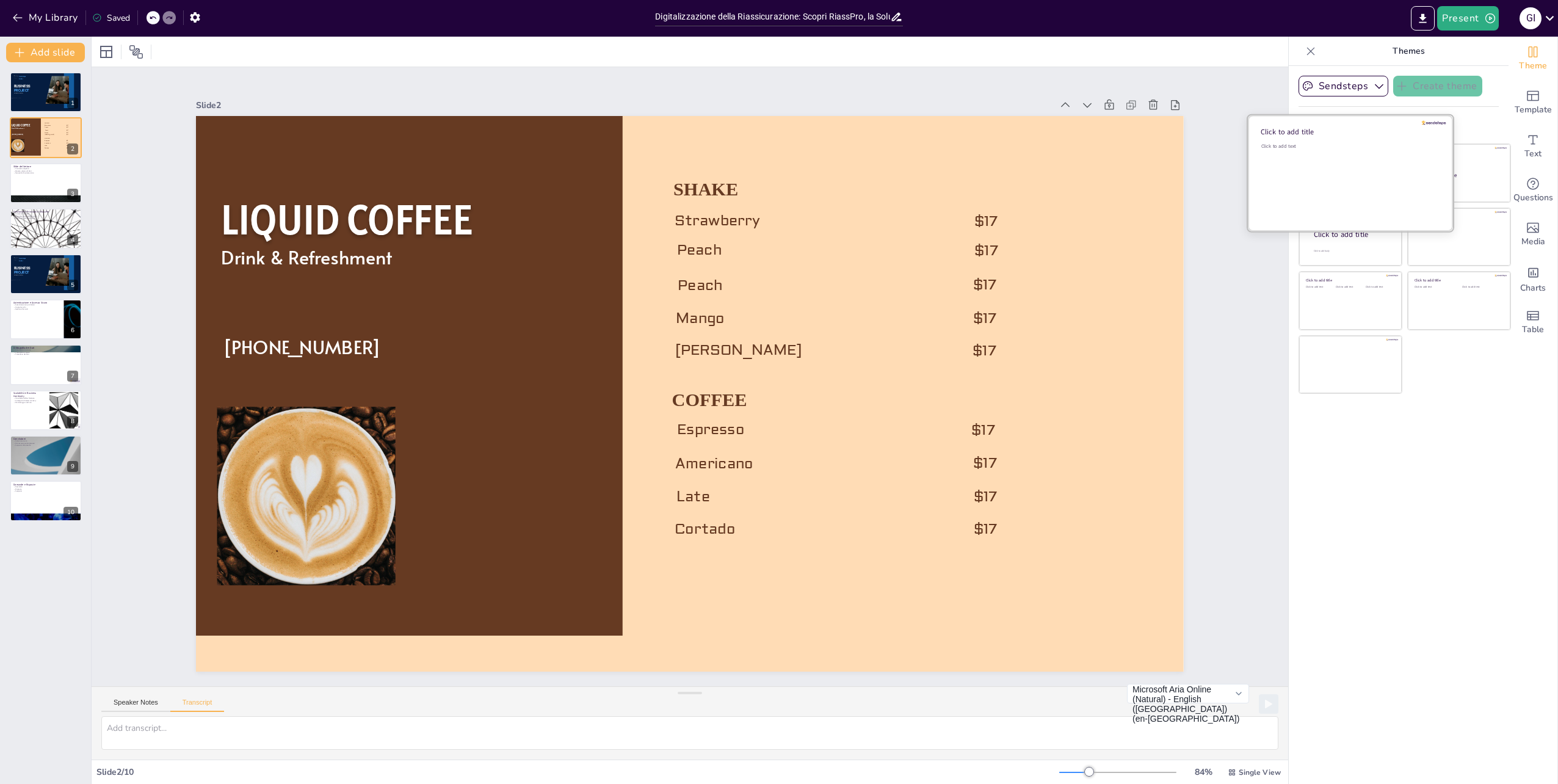
click at [1341, 156] on div "Click to add text" at bounding box center [1348, 181] width 174 height 76
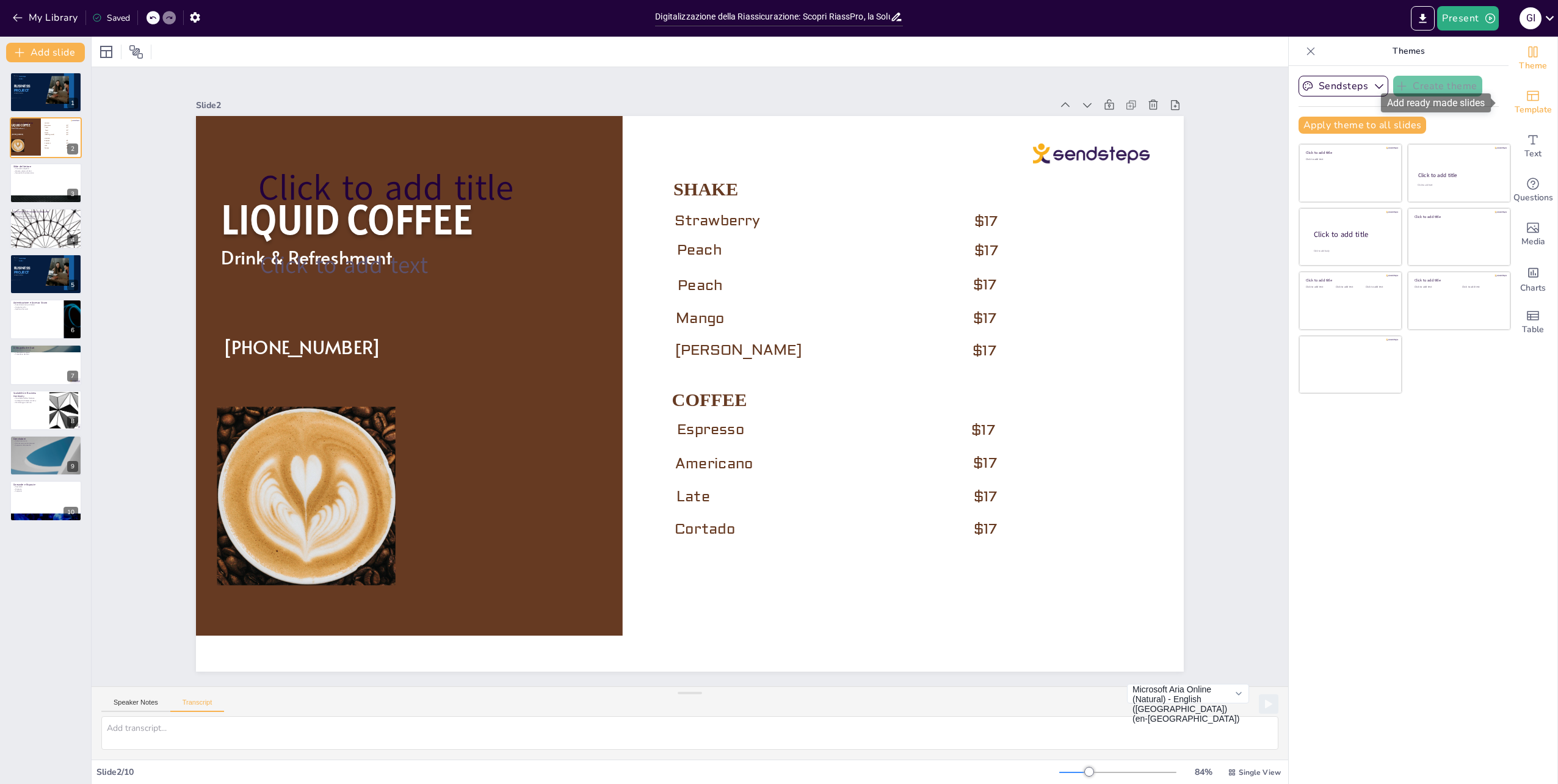
click at [1532, 105] on span "Template" at bounding box center [1533, 109] width 37 height 13
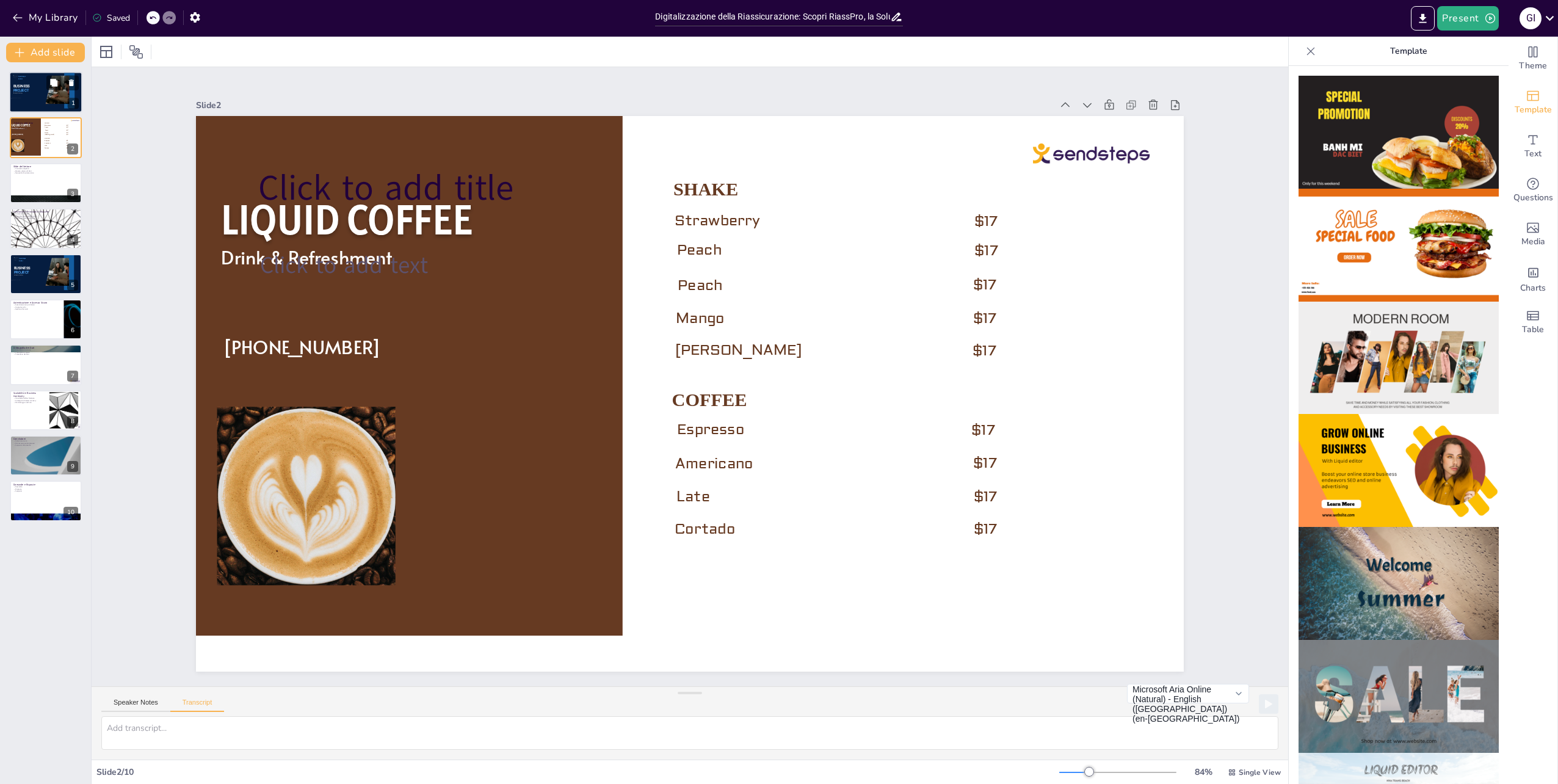
click at [25, 88] on span "PROJECT" at bounding box center [20, 90] width 16 height 5
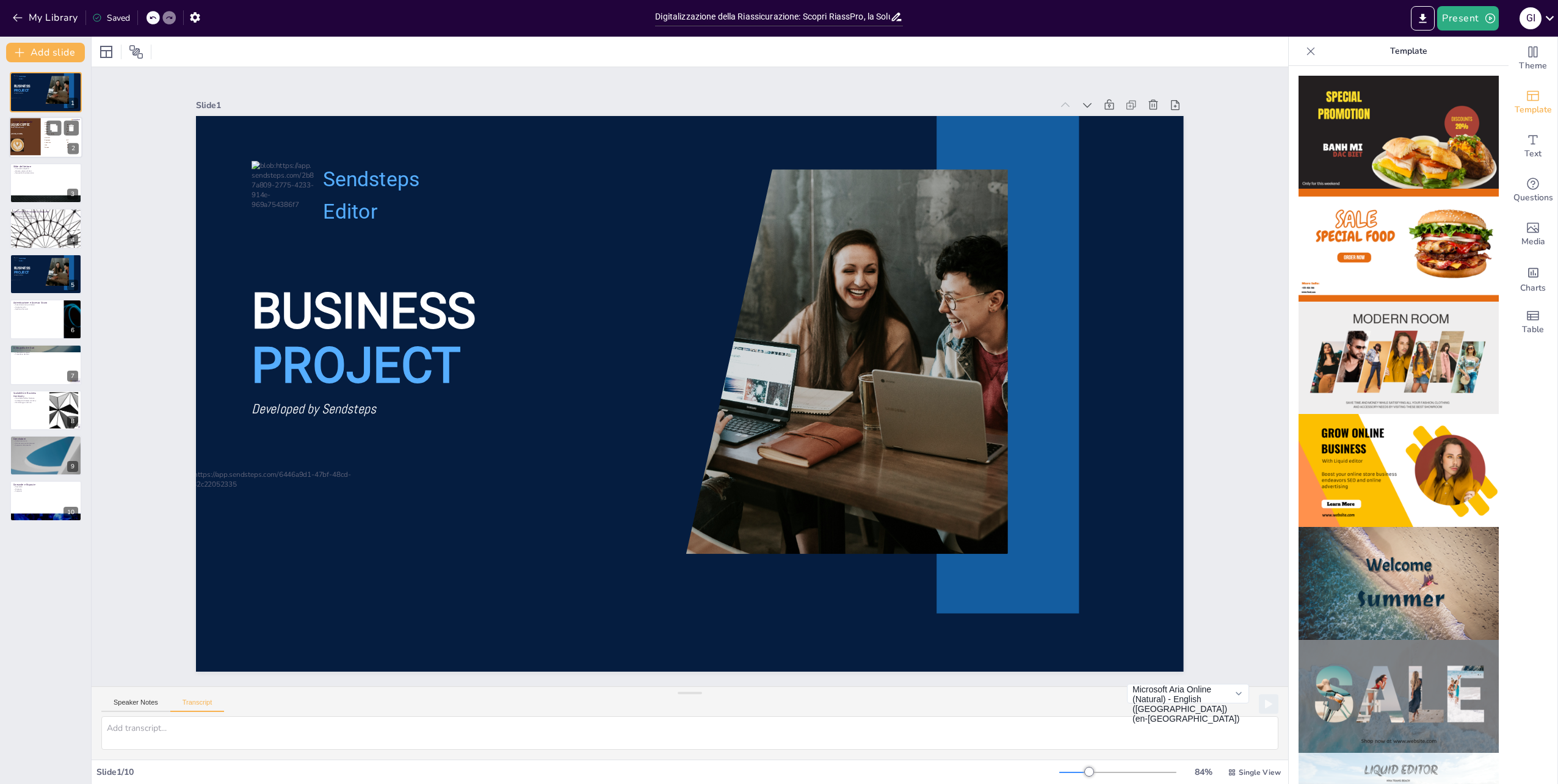
click at [56, 140] on p "Espresso" at bounding box center [53, 140] width 17 height 1
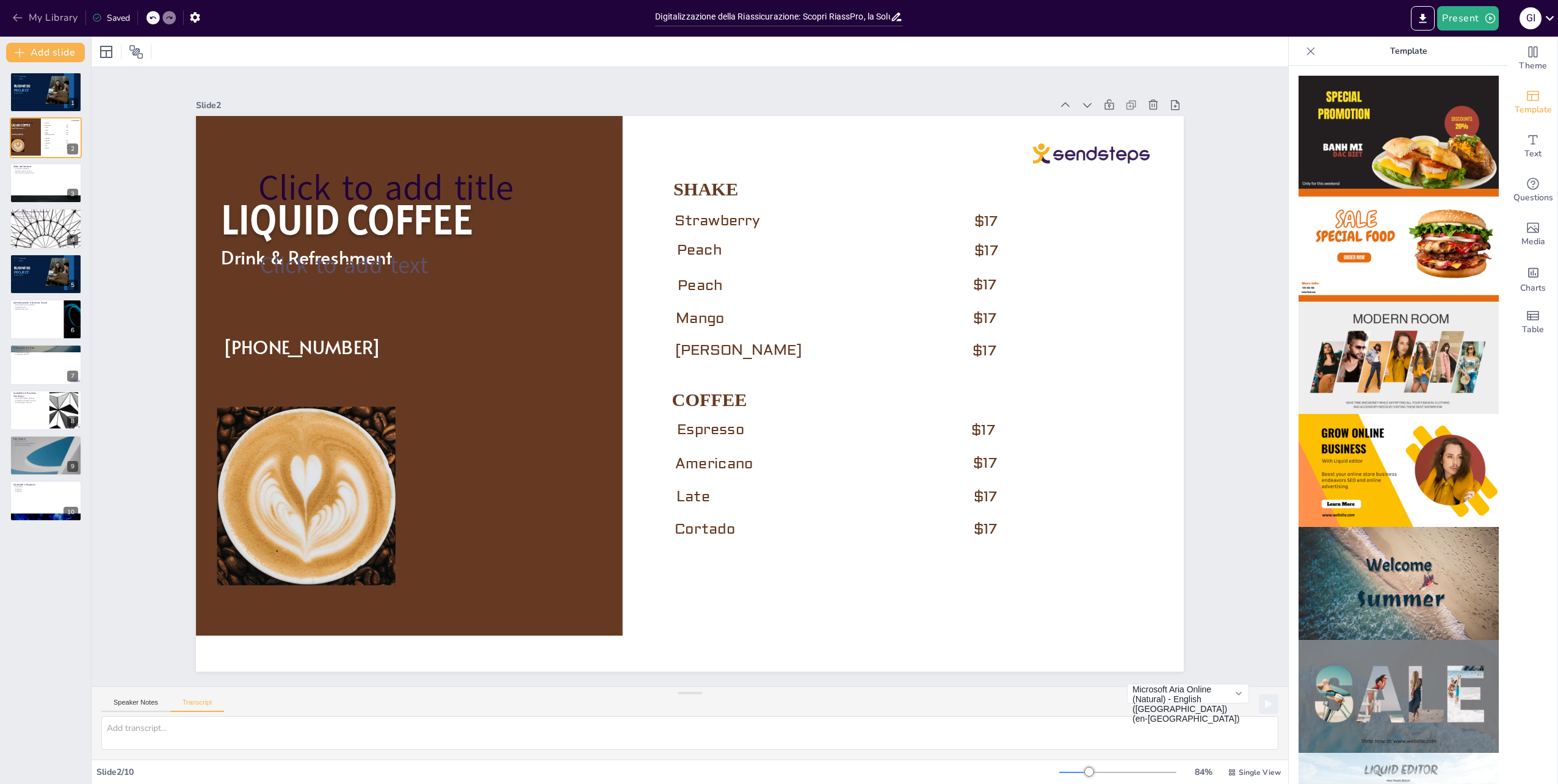
click at [19, 13] on icon "button" at bounding box center [18, 18] width 12 height 12
